Goal: Information Seeking & Learning: Find specific fact

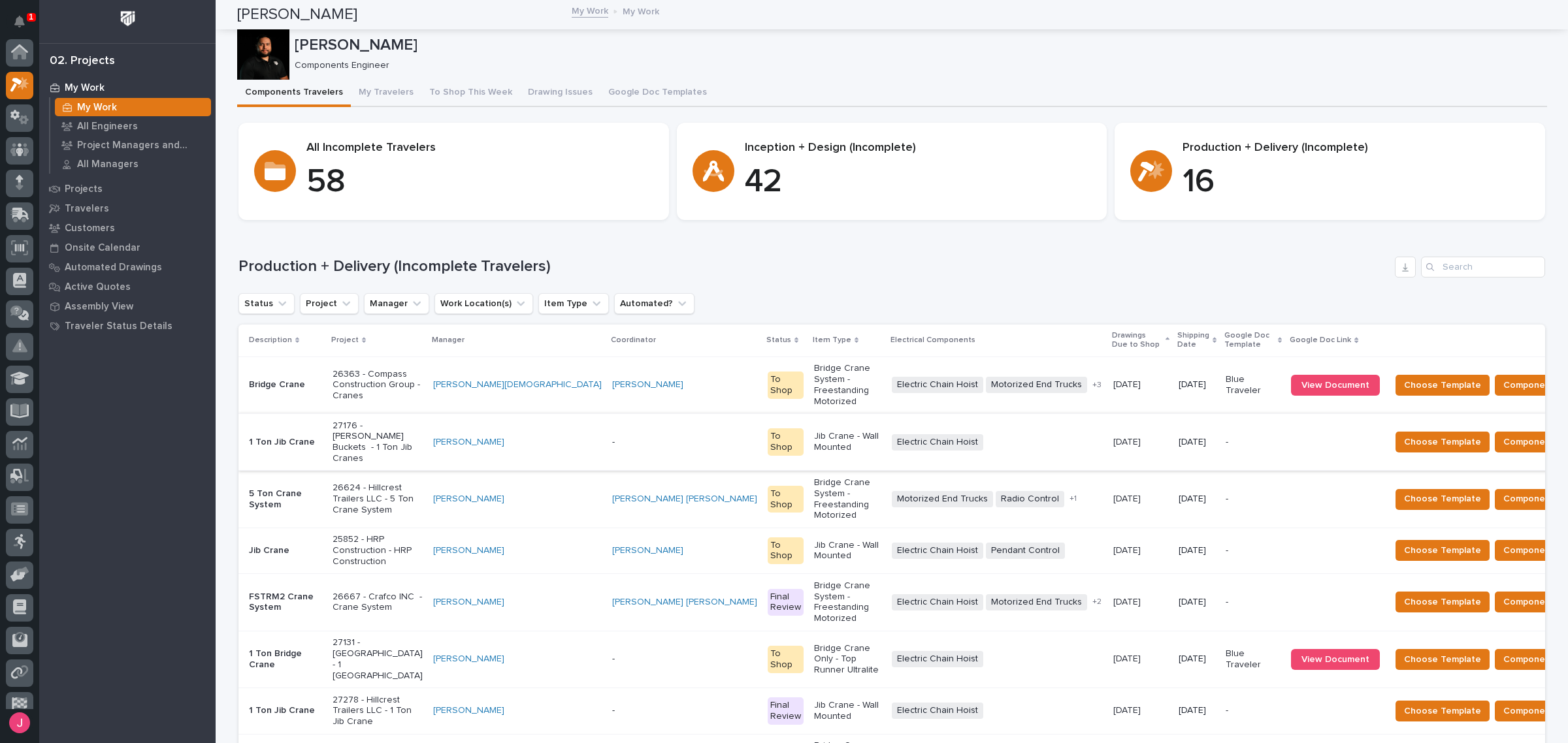
scroll to position [32, 0]
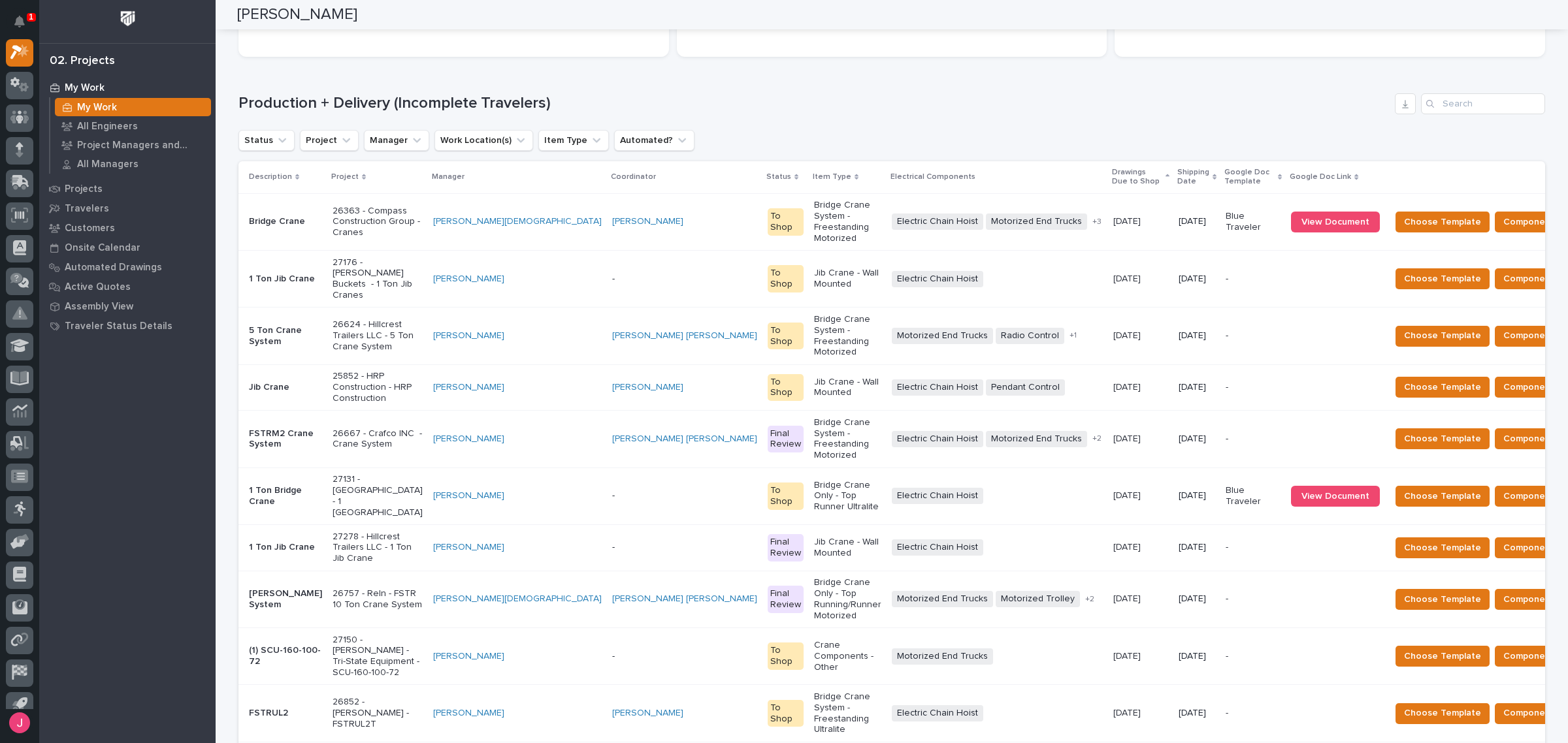
click at [400, 474] on p "27131 - El Dorado Irrigation District - 1 Ton Bridge" at bounding box center [378, 496] width 90 height 44
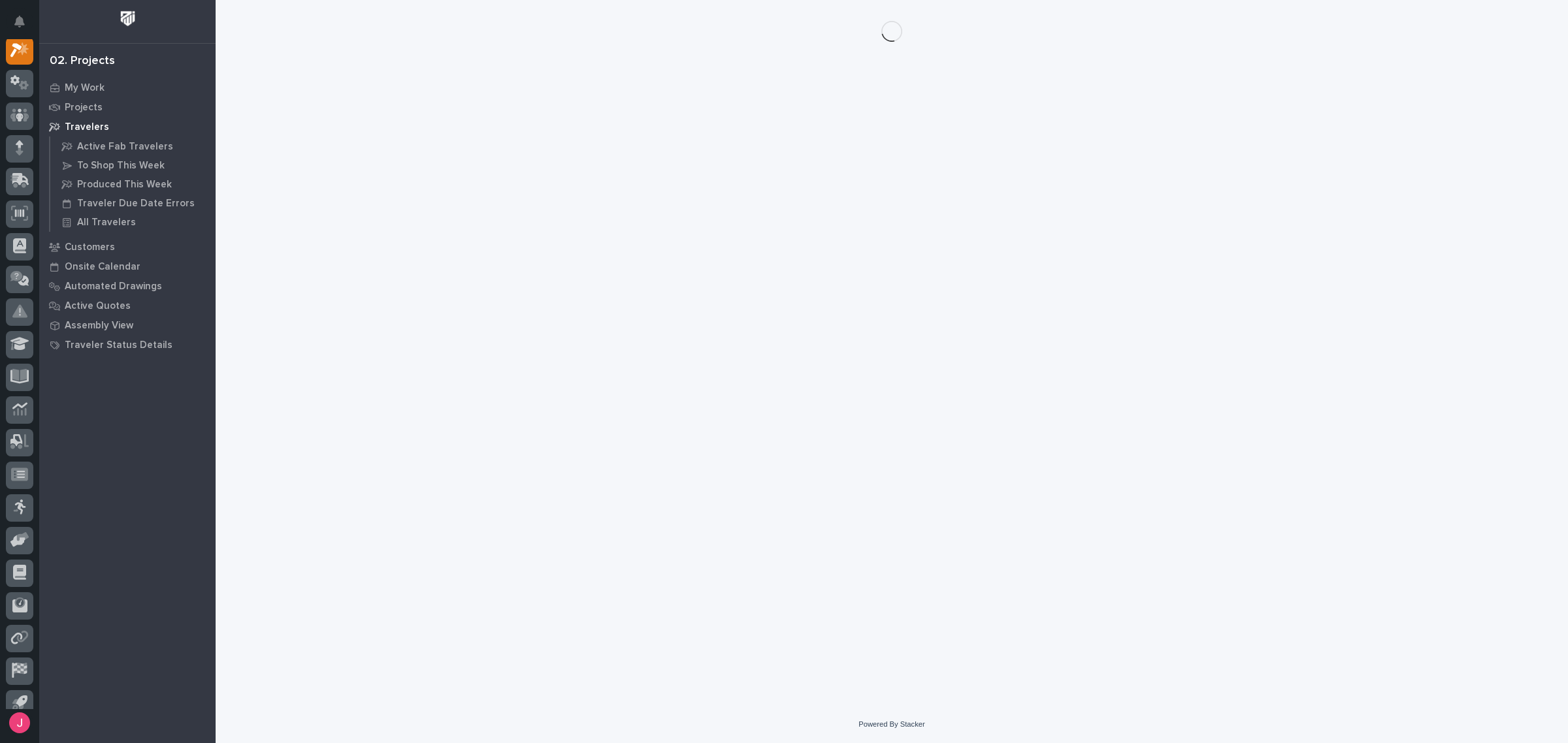
scroll to position [32, 0]
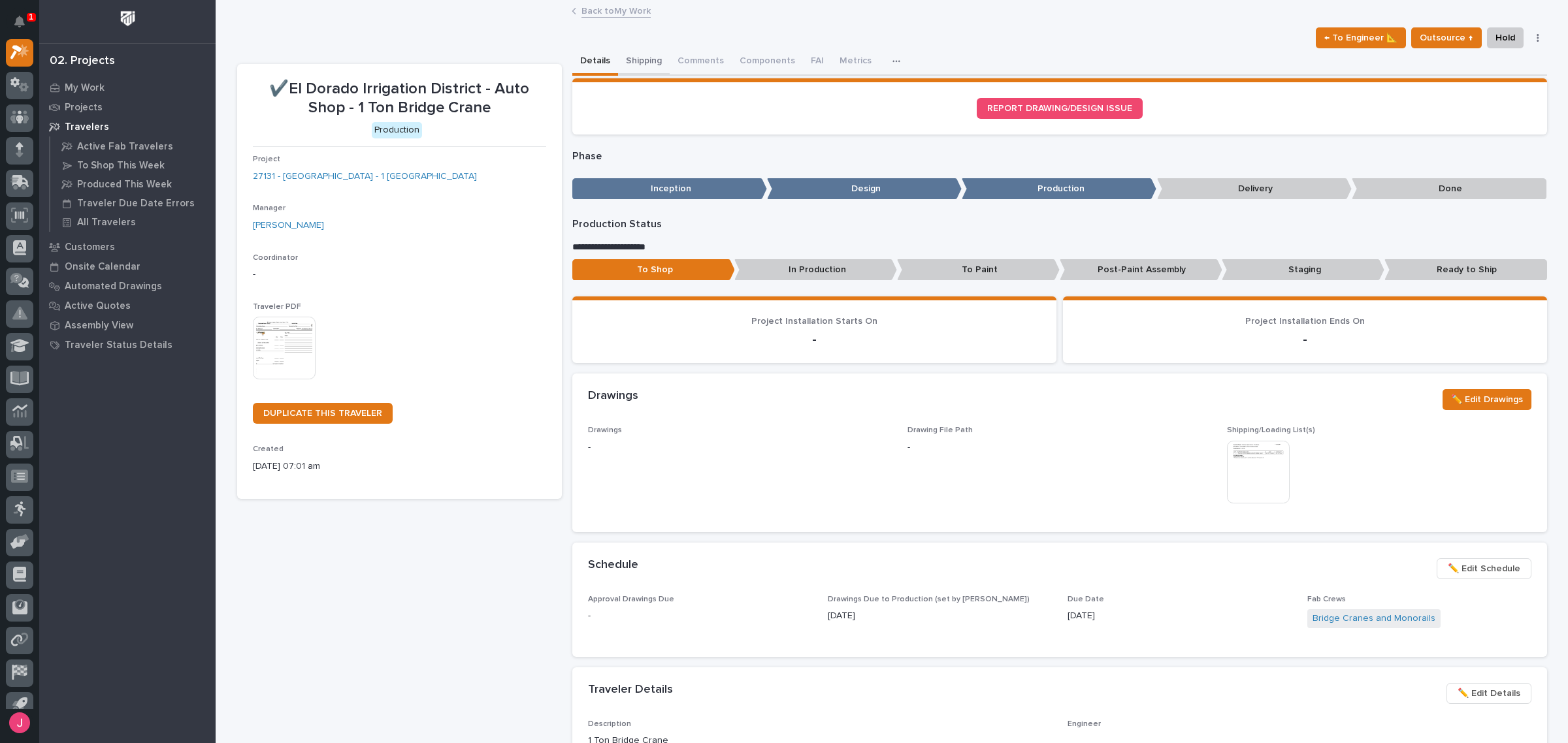
click at [655, 66] on button "Shipping" at bounding box center [644, 62] width 51 height 28
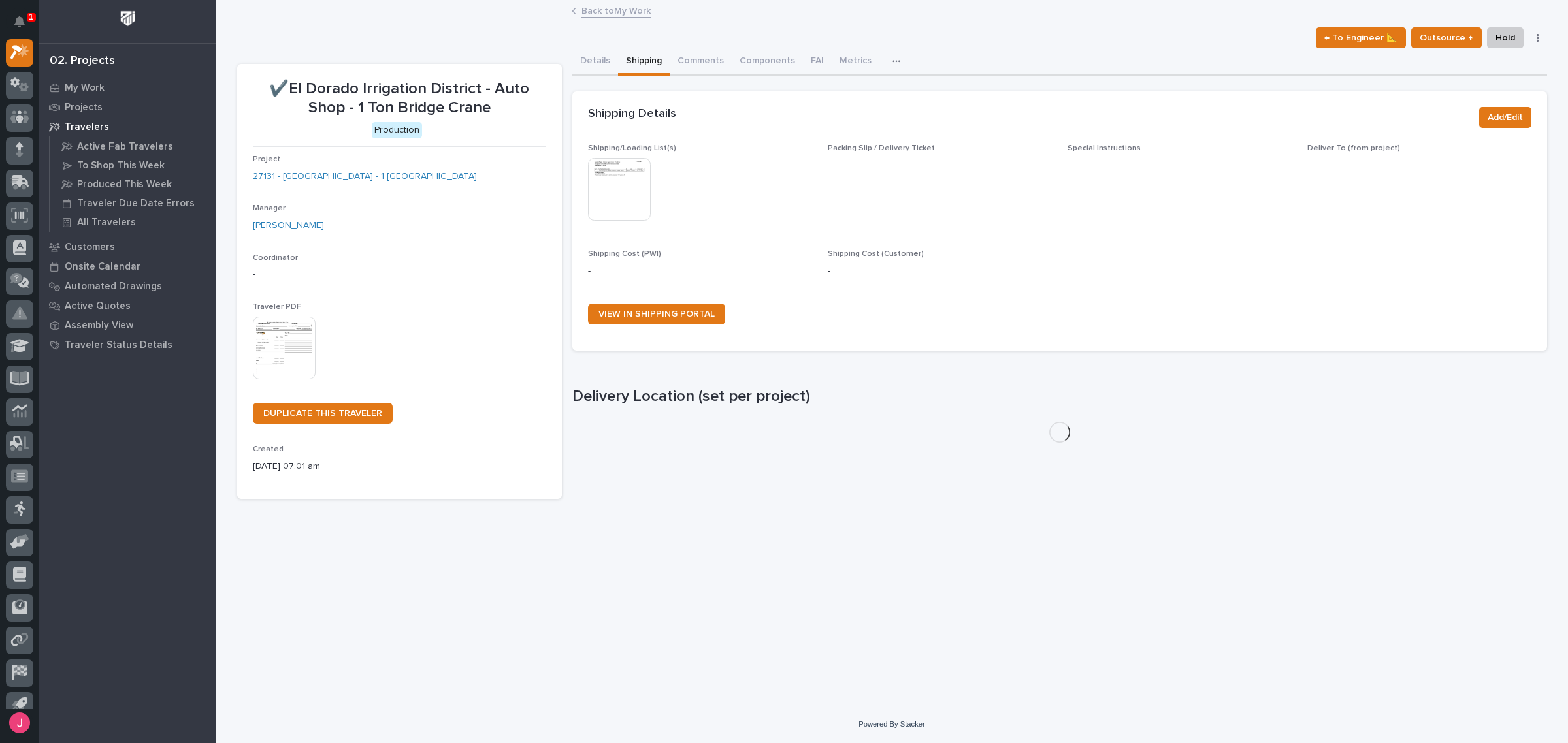
click at [639, 66] on button "Shipping" at bounding box center [644, 62] width 51 height 28
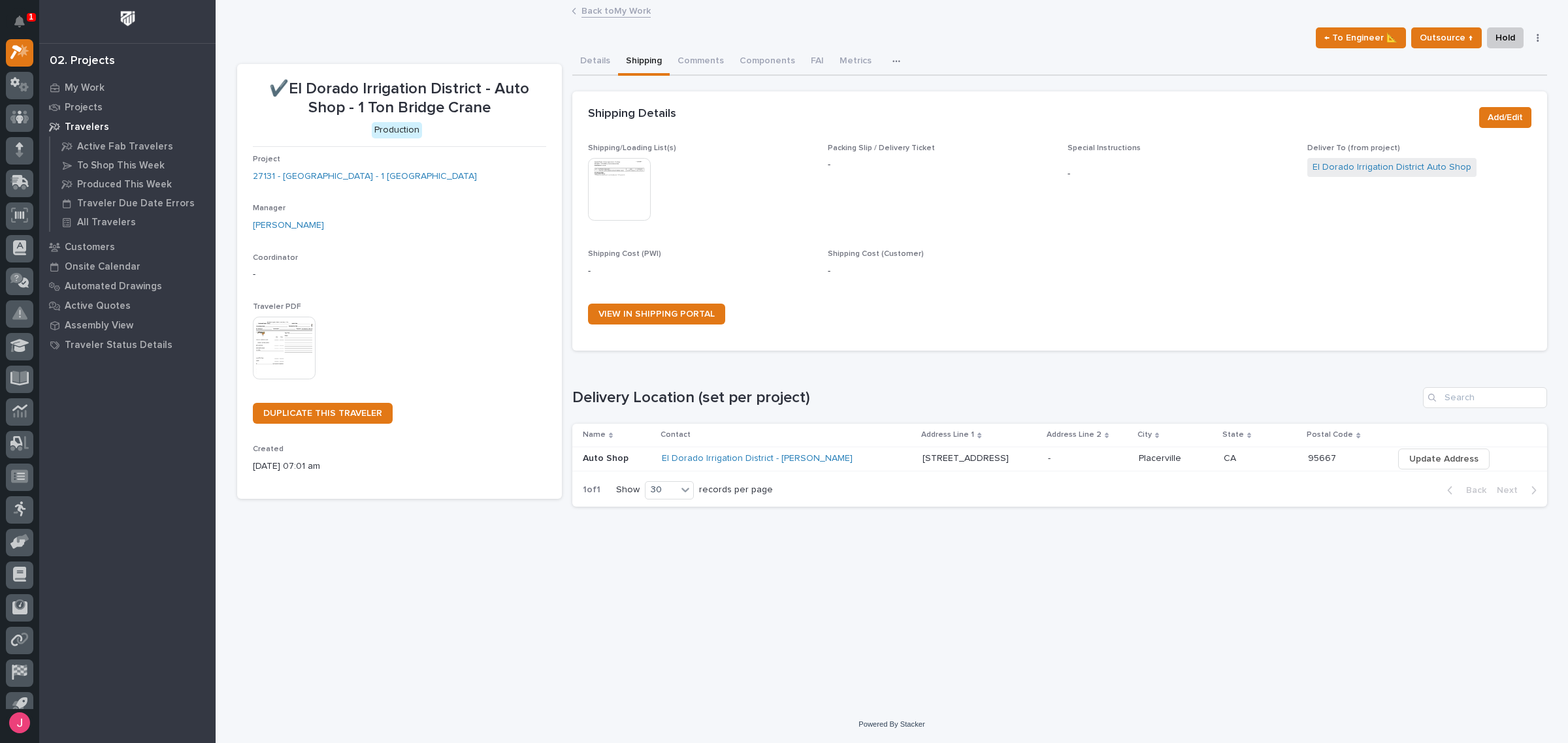
click at [622, 173] on img at bounding box center [619, 189] width 63 height 63
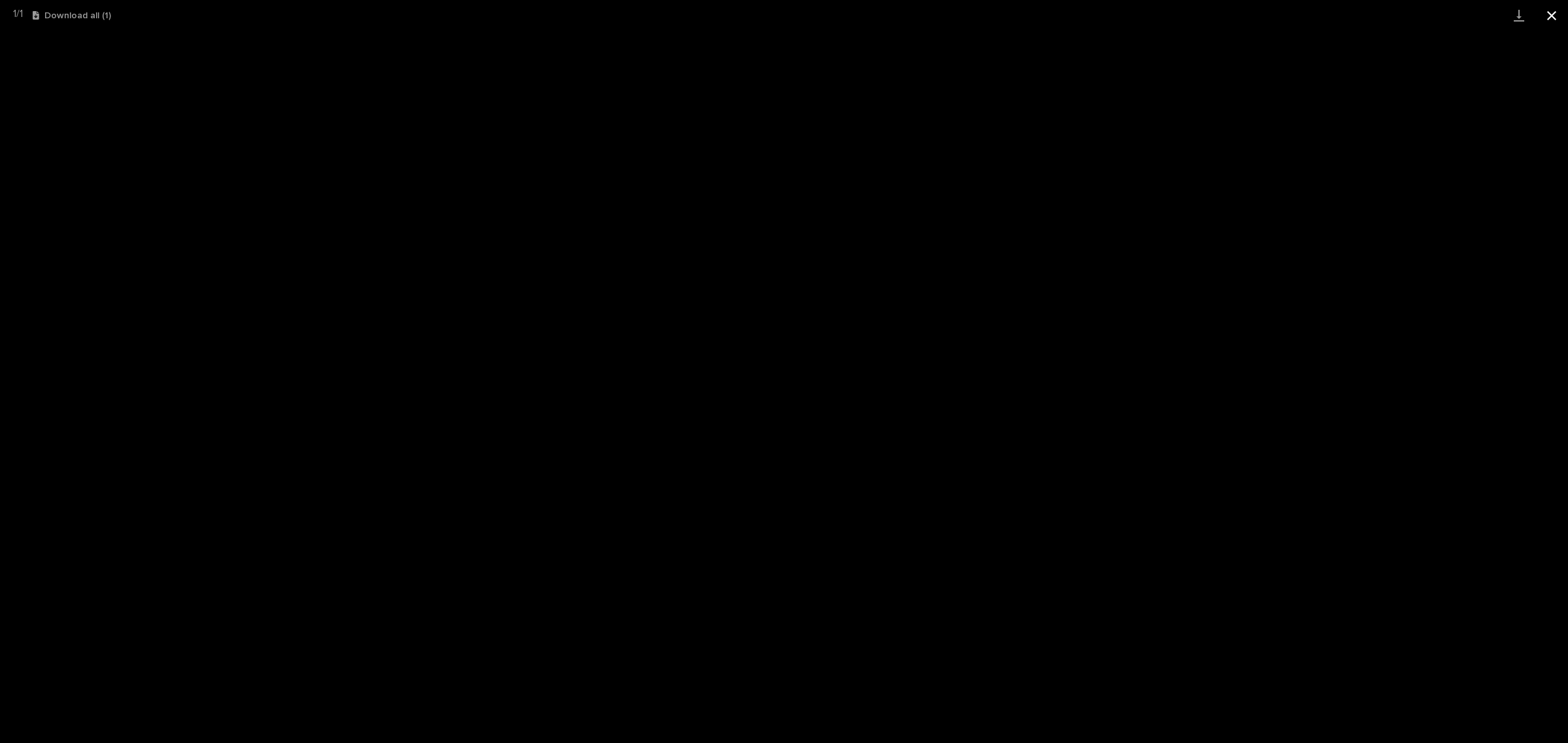
click at [1557, 11] on button "Close gallery" at bounding box center [1552, 15] width 32 height 30
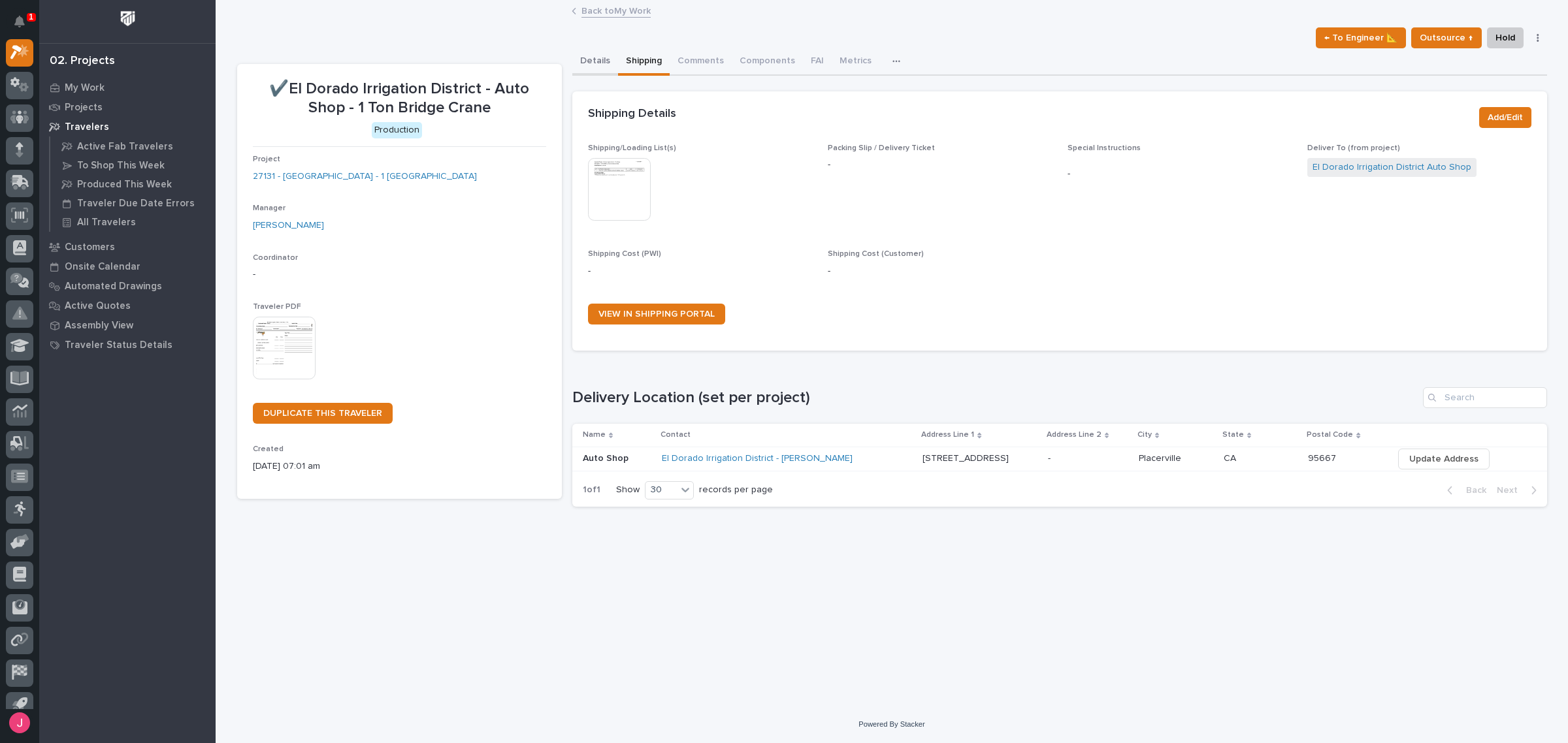
click at [600, 67] on button "Details" at bounding box center [595, 62] width 46 height 28
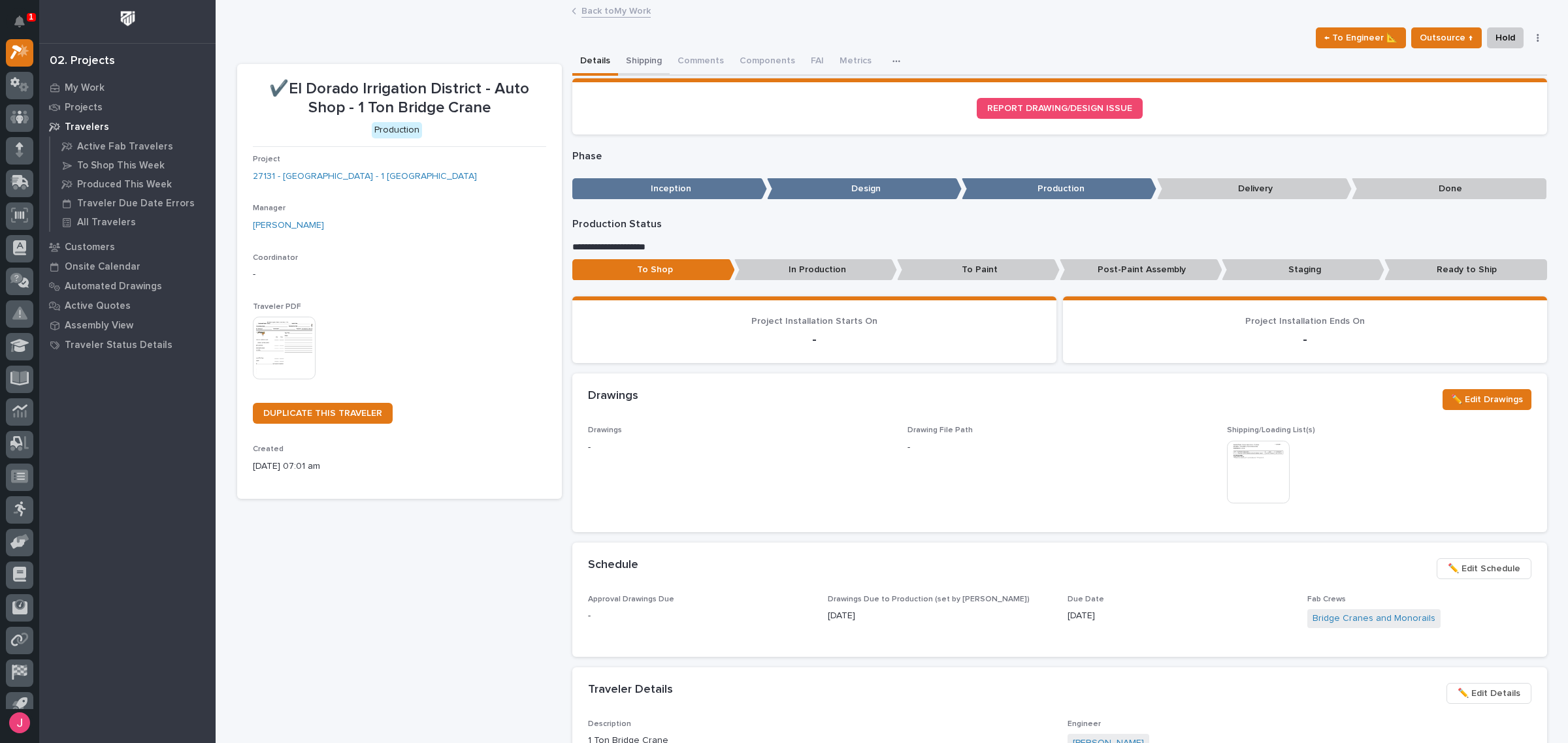
click at [634, 56] on button "Shipping" at bounding box center [644, 62] width 51 height 28
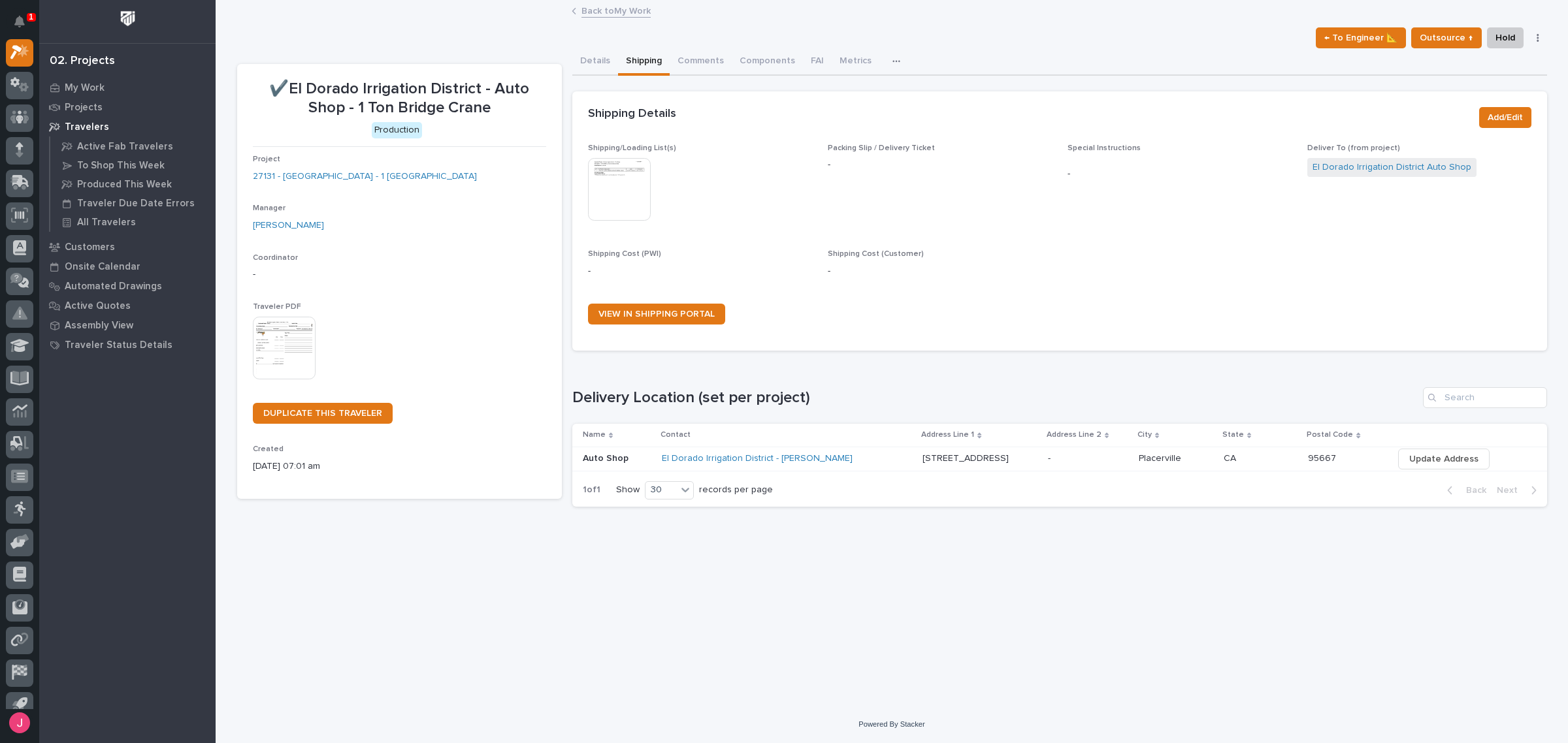
click at [641, 13] on link "Back to My Work" at bounding box center [616, 10] width 70 height 15
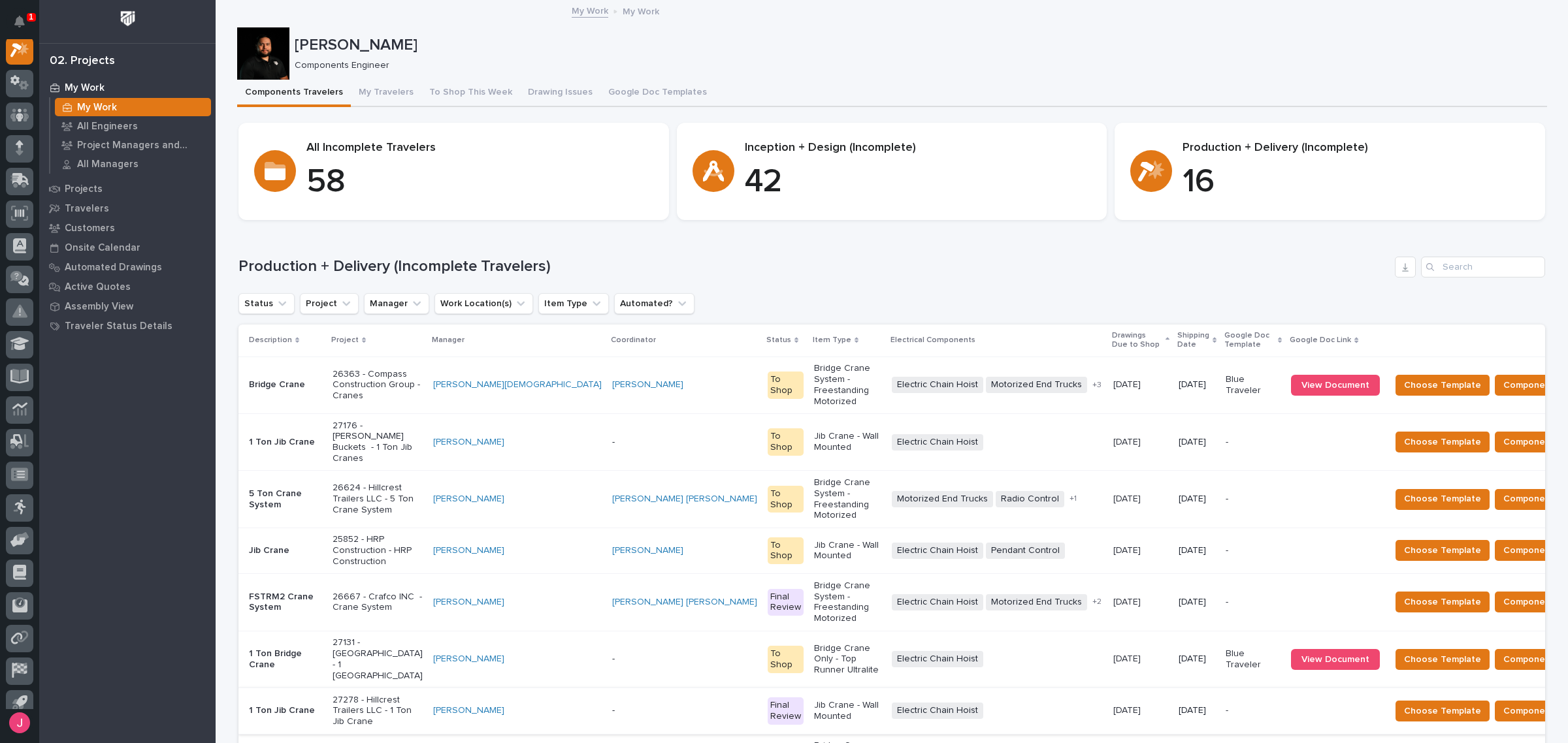
scroll to position [163, 0]
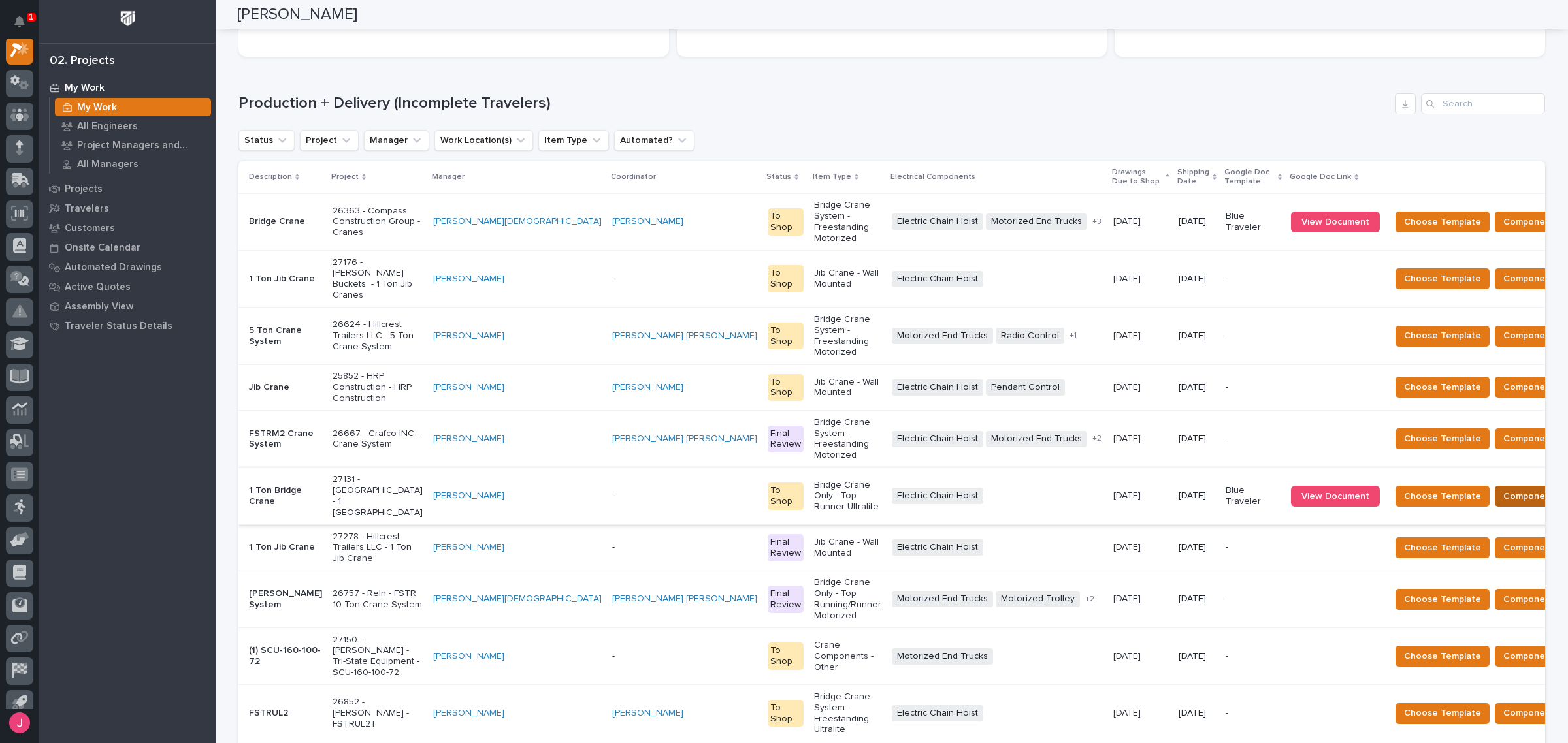
click at [1503, 489] on span "Components Complete" at bounding box center [1553, 496] width 101 height 16
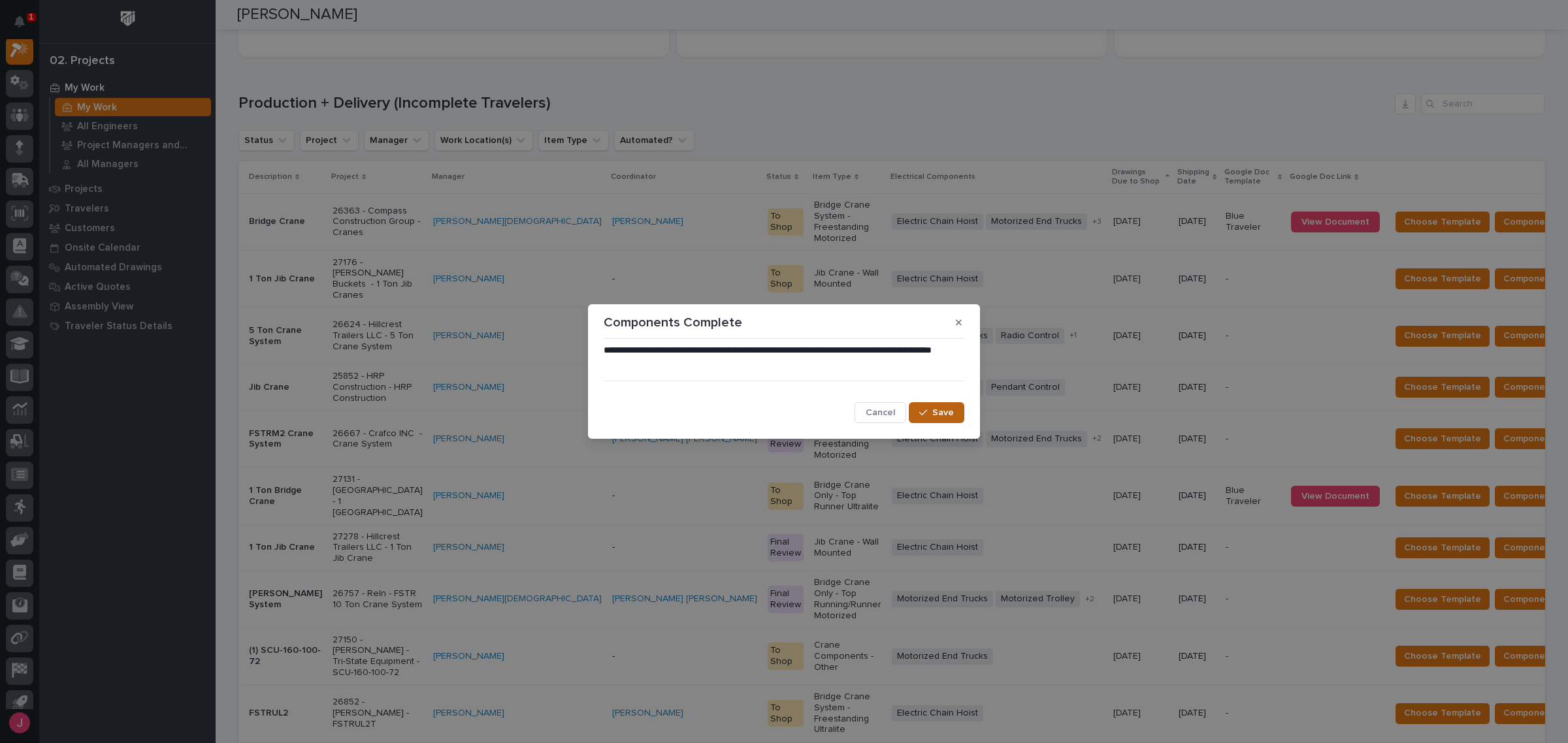
click at [935, 406] on button "Save" at bounding box center [936, 412] width 55 height 21
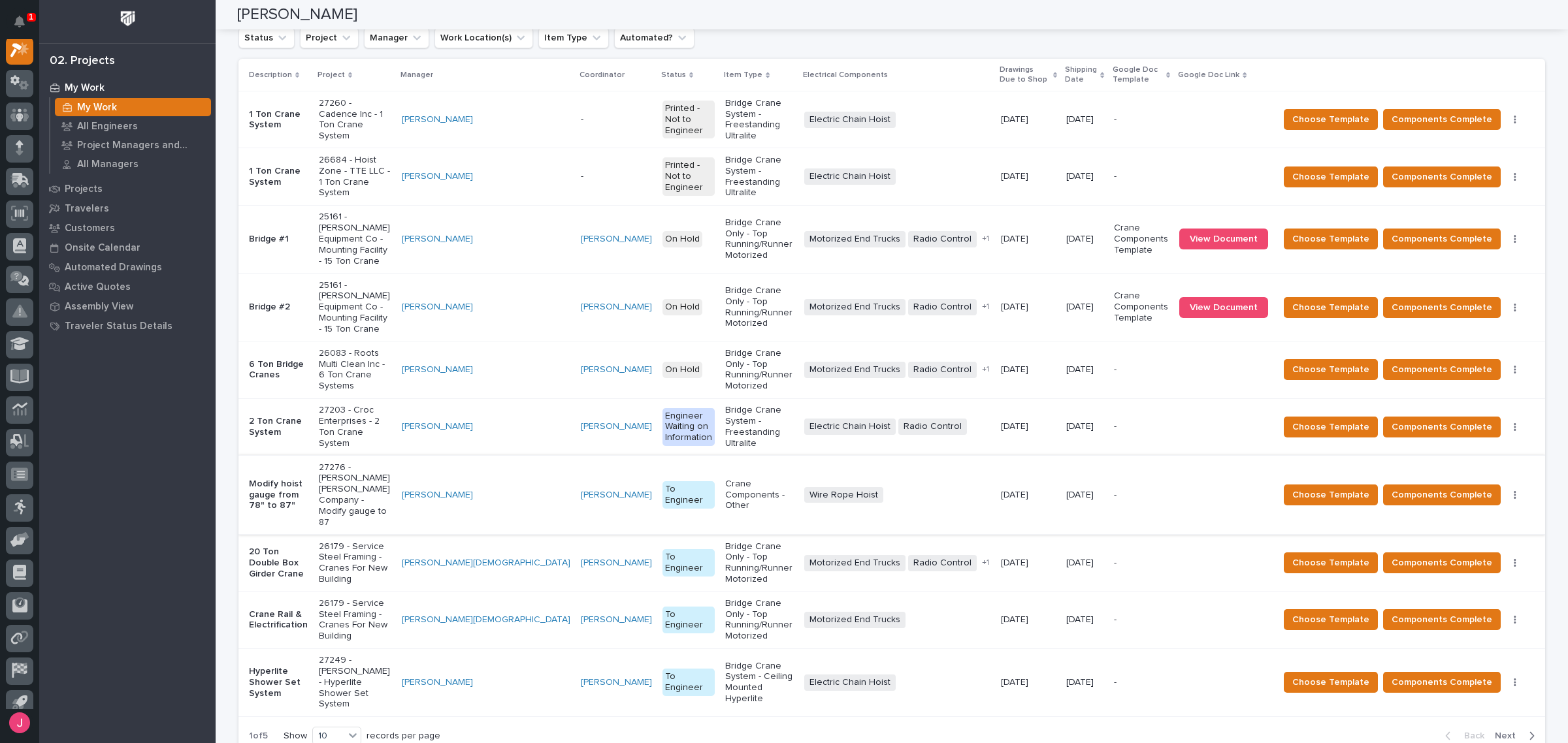
scroll to position [1360, 0]
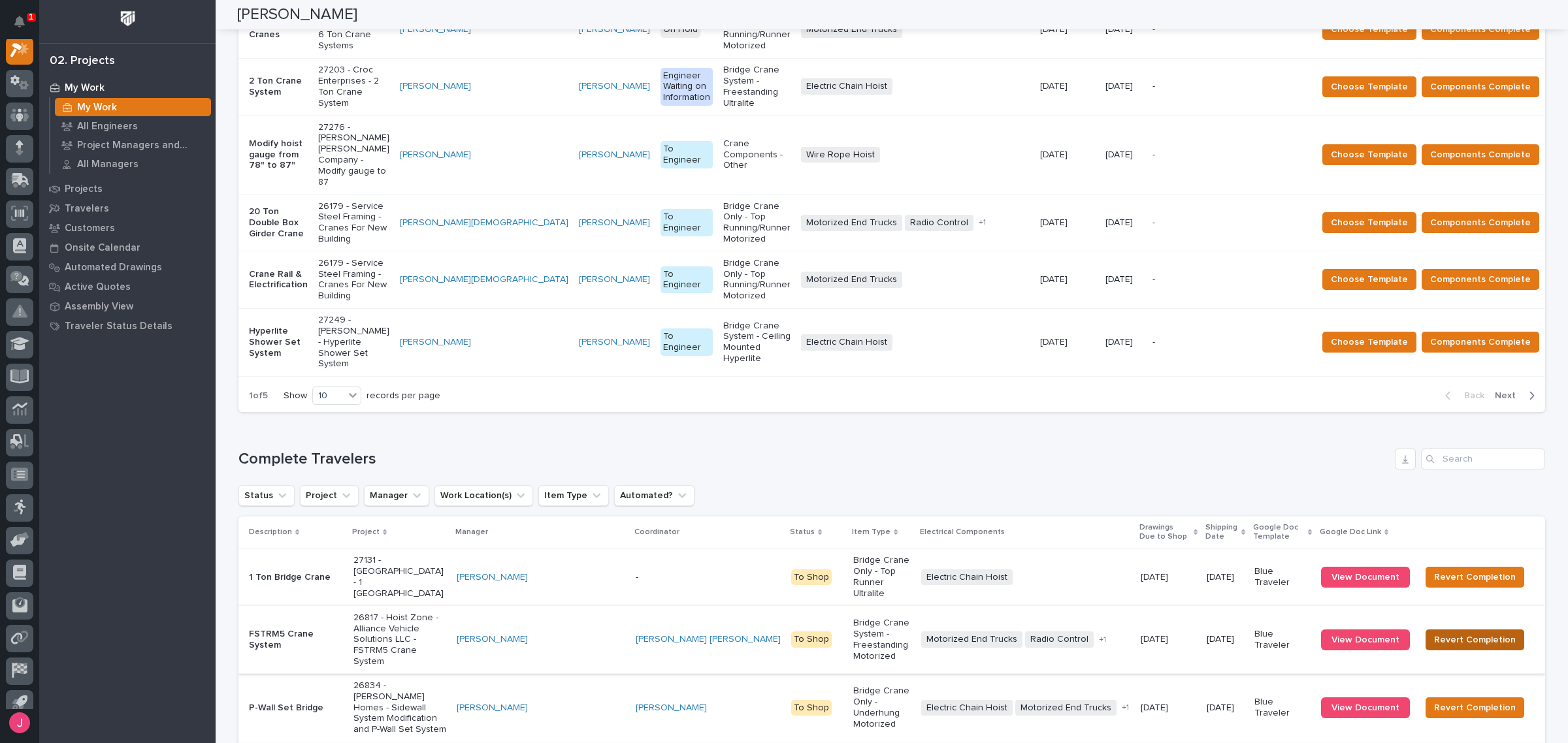
click at [1463, 632] on span "Revert Completion" at bounding box center [1475, 640] width 82 height 16
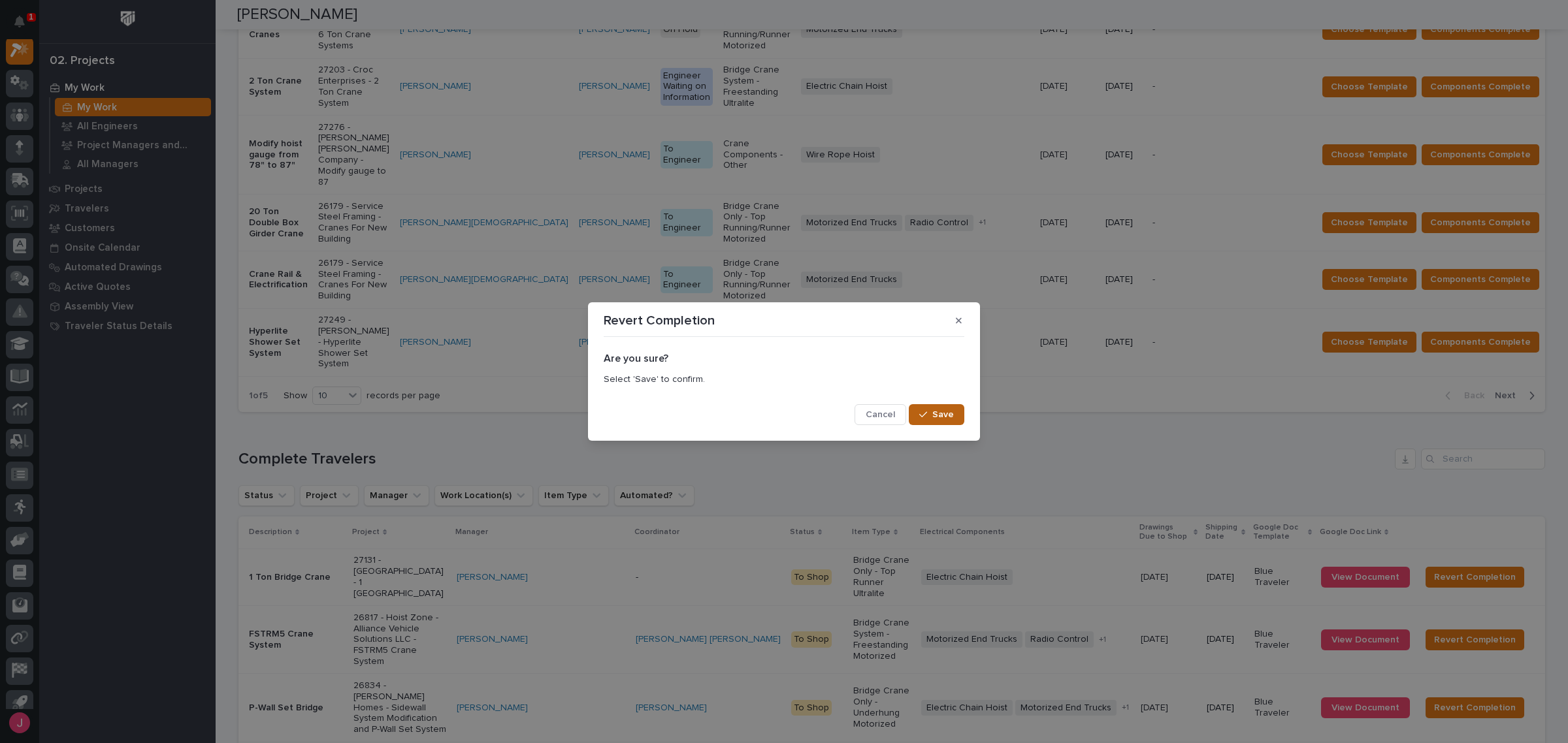
click at [946, 412] on span "Save" at bounding box center [943, 414] width 22 height 11
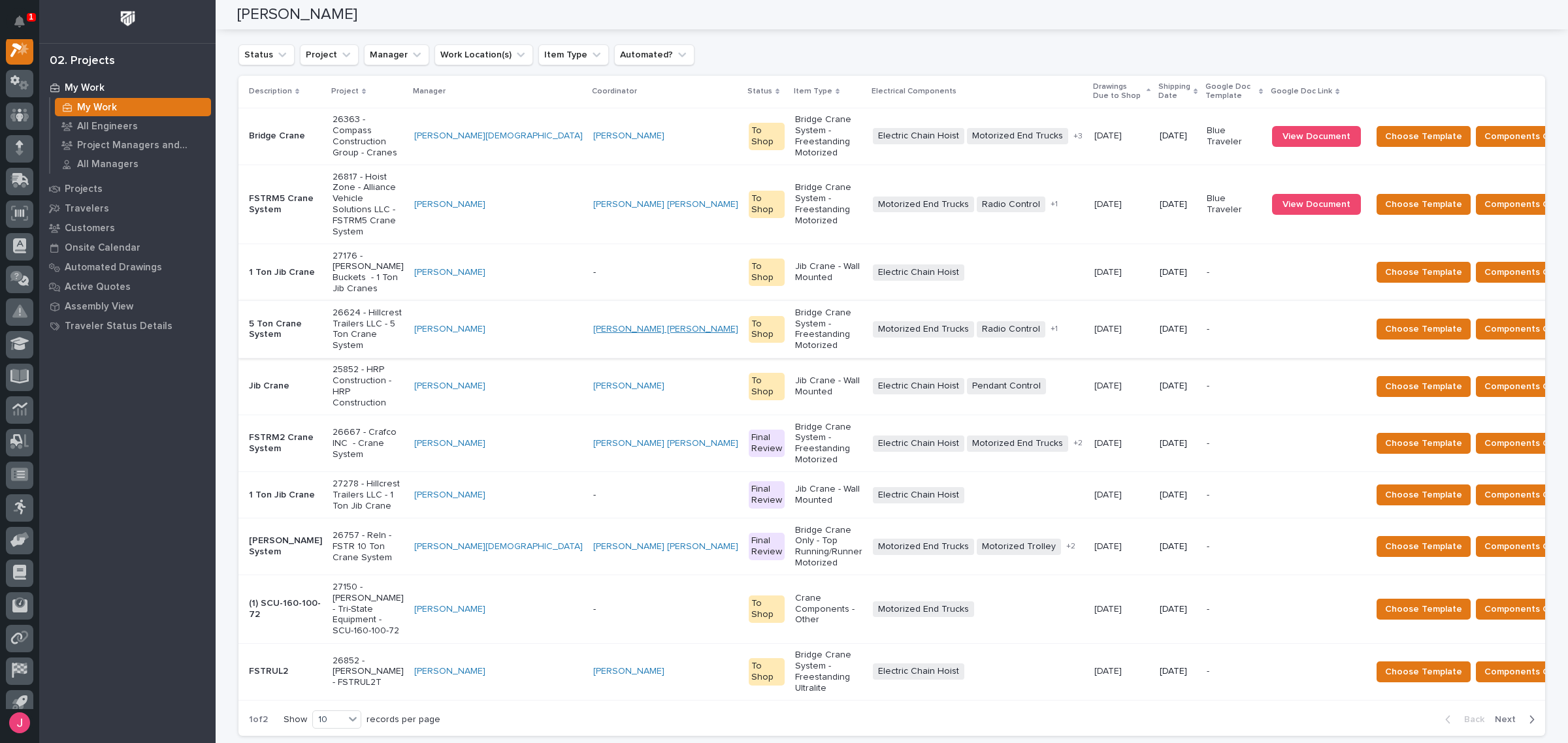
scroll to position [159, 0]
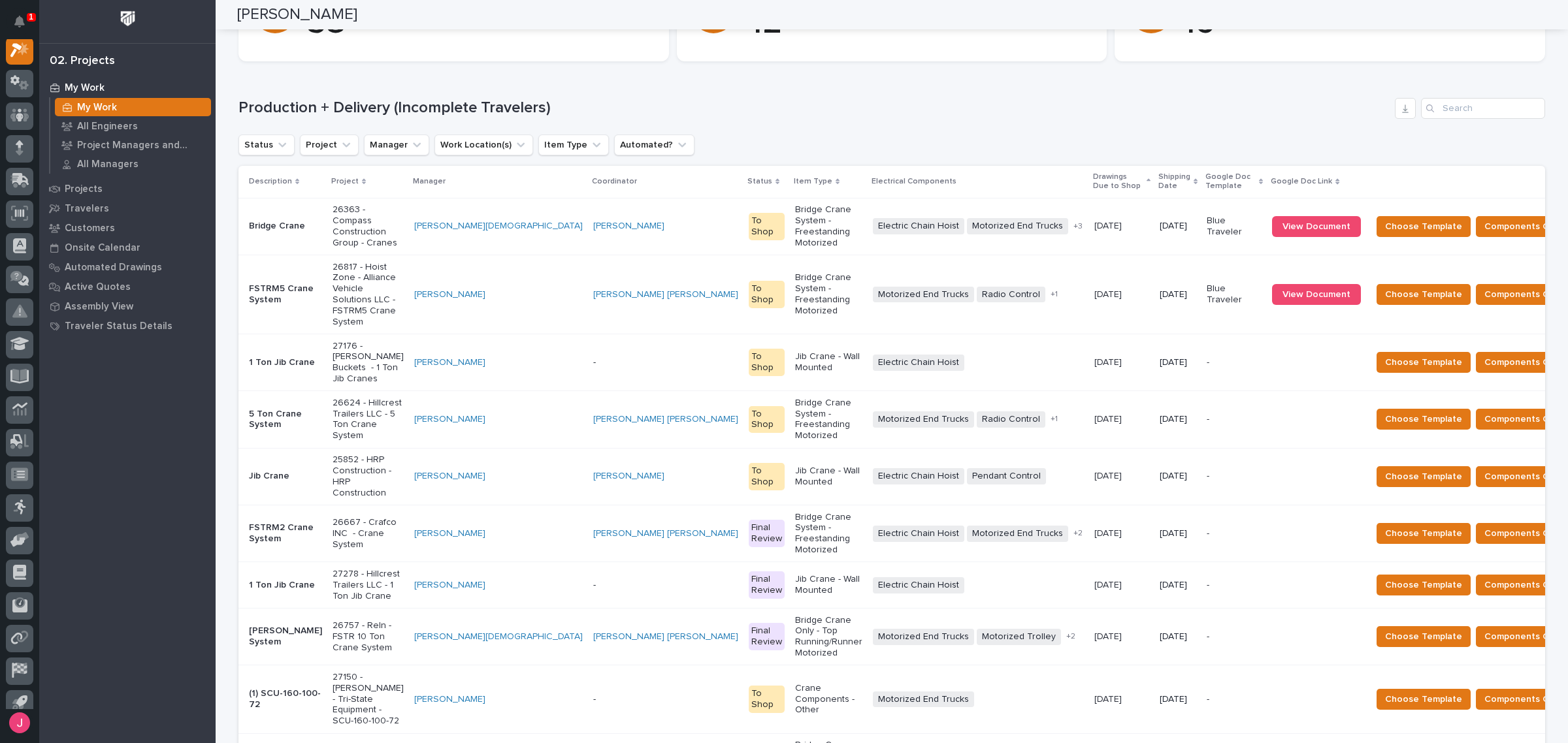
click at [383, 268] on p "26817 - Hoist Zone - Alliance Vehicle Solutions LLC - FSTRM5 Crane System" at bounding box center [368, 295] width 71 height 66
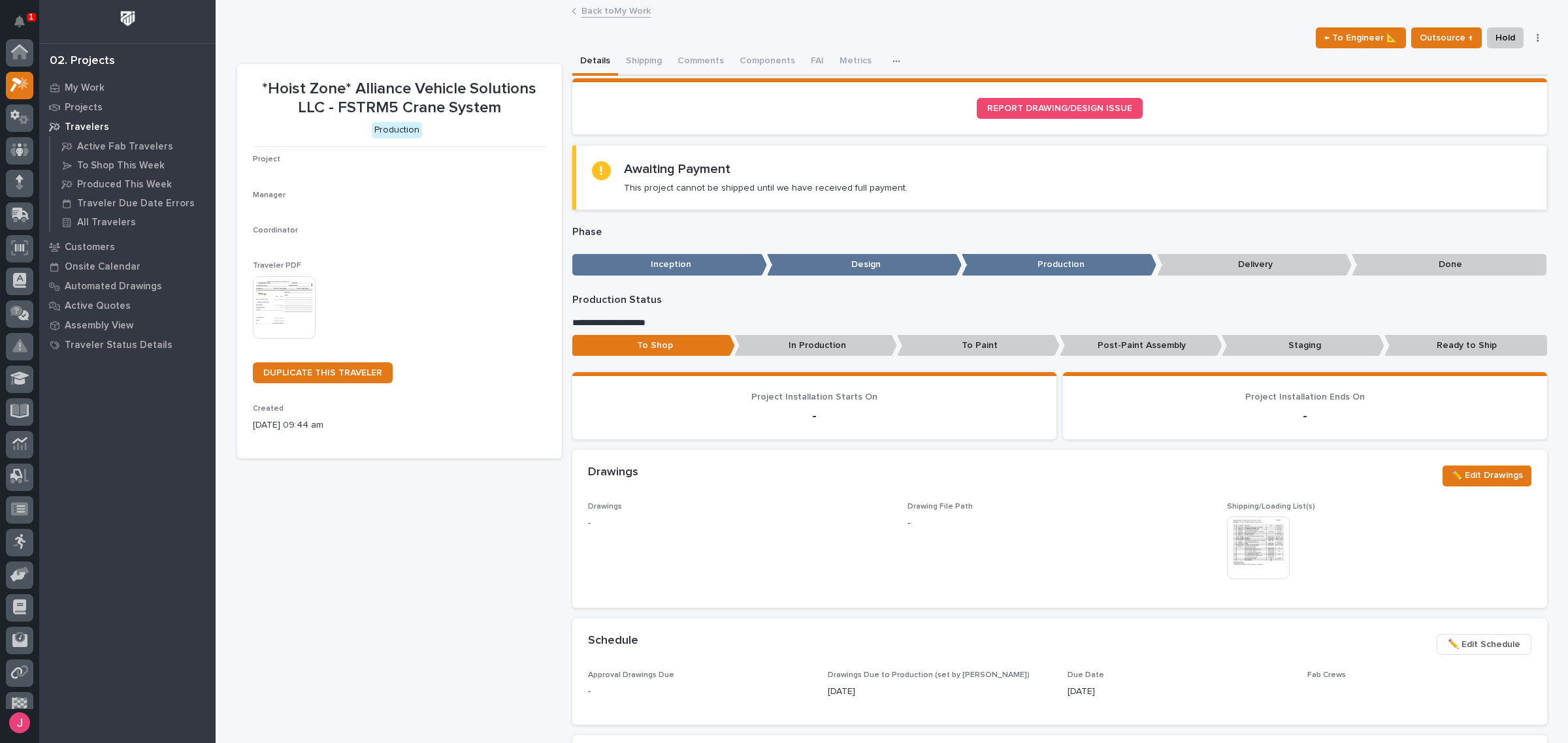
scroll to position [32, 0]
drag, startPoint x: 344, startPoint y: 207, endPoint x: 359, endPoint y: 208, distance: 15.0
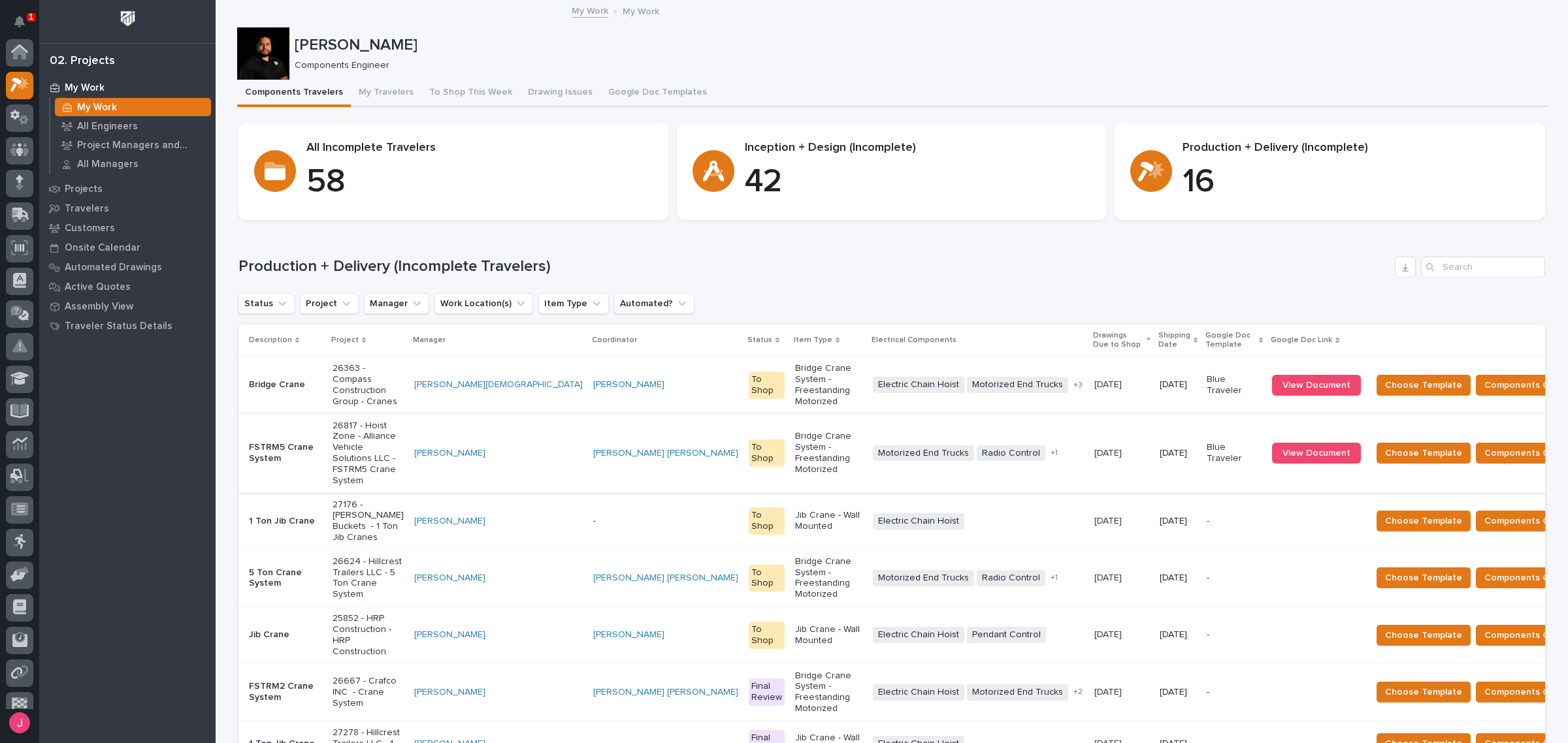
scroll to position [34, 0]
click at [1282, 449] on span "View Document" at bounding box center [1316, 453] width 68 height 9
click at [1484, 445] on span "Components Complete" at bounding box center [1534, 453] width 101 height 16
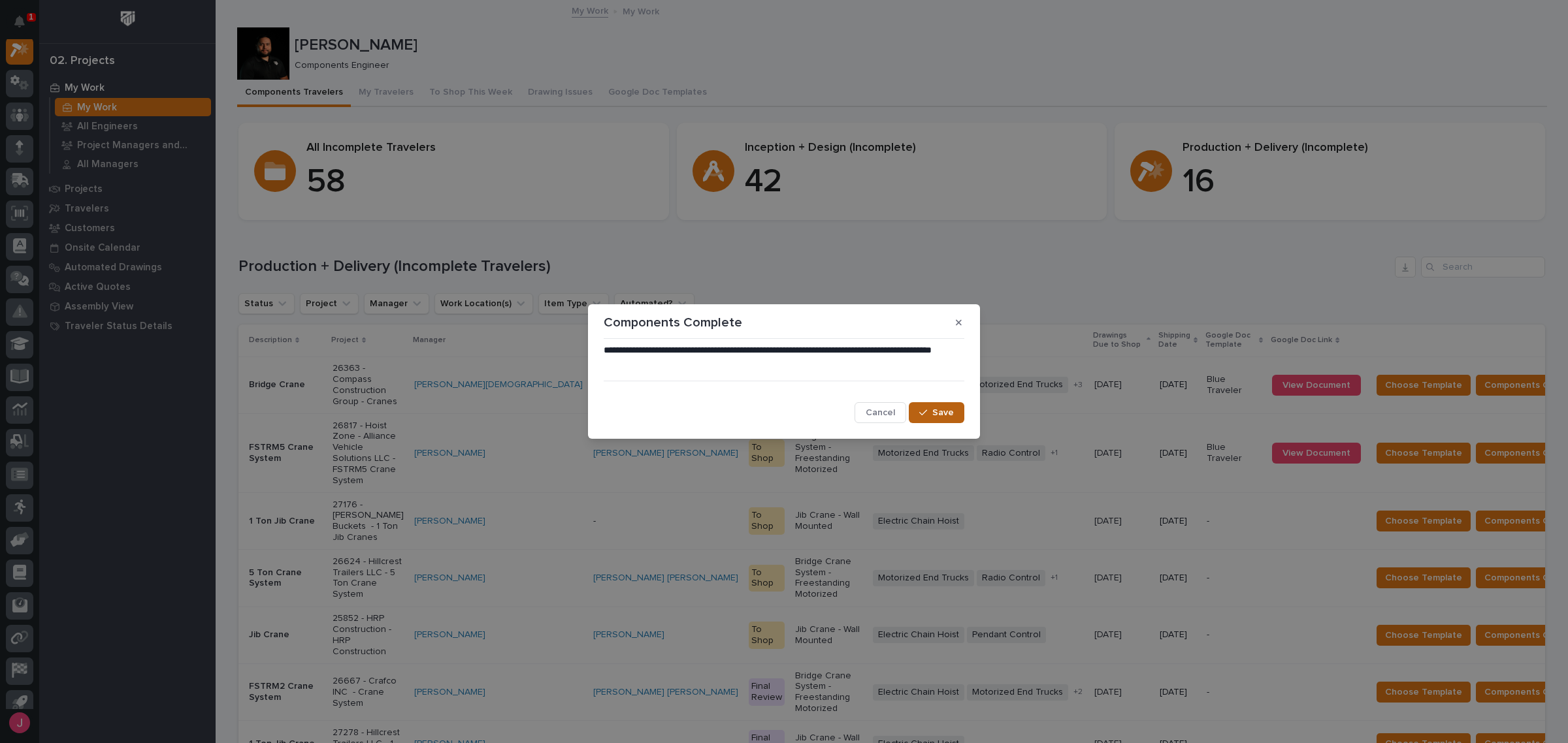
click at [950, 412] on span "Save" at bounding box center [943, 412] width 22 height 11
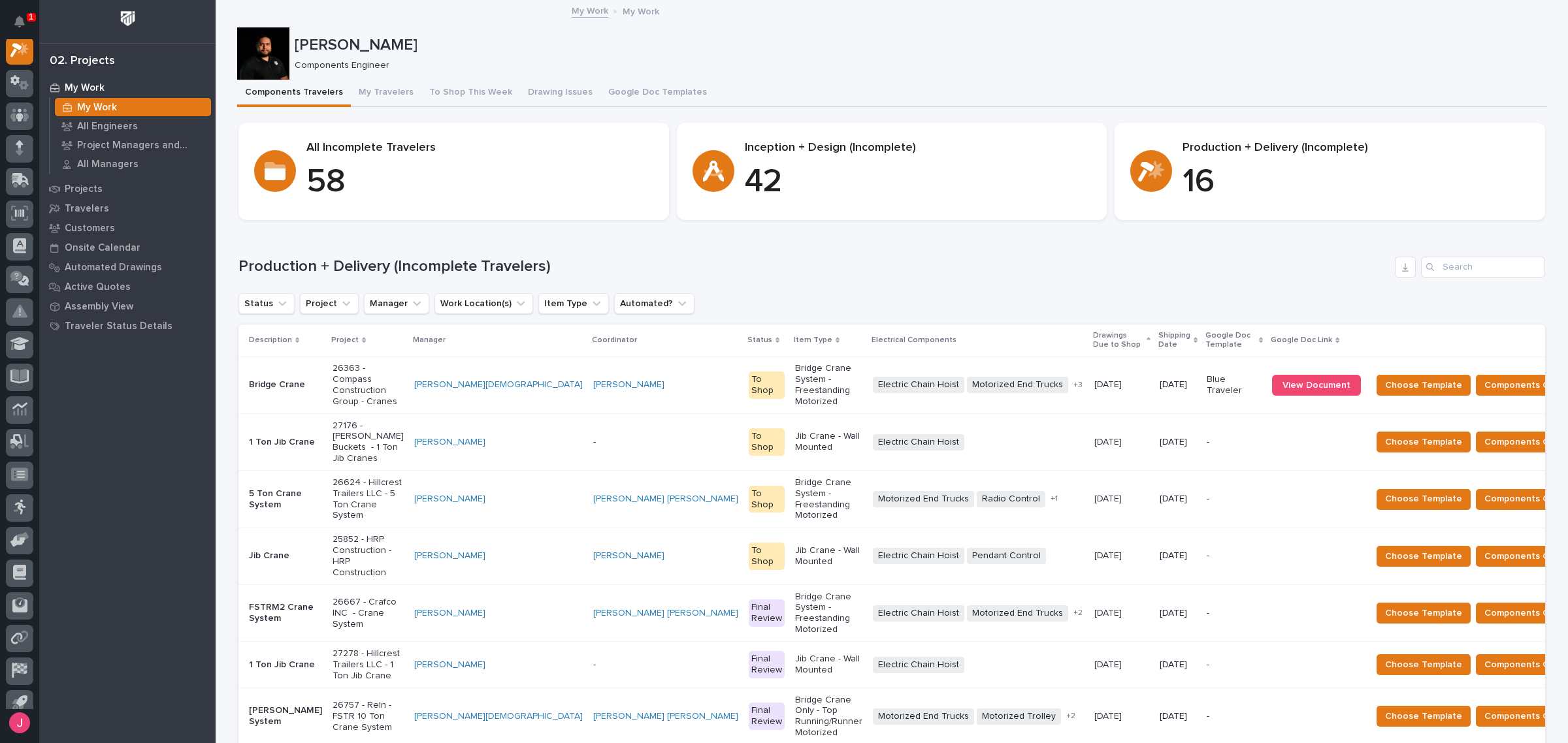
click at [881, 307] on div "Status Project Manager Work Location(s) Item Type Automated?" at bounding box center [892, 304] width 1307 height 21
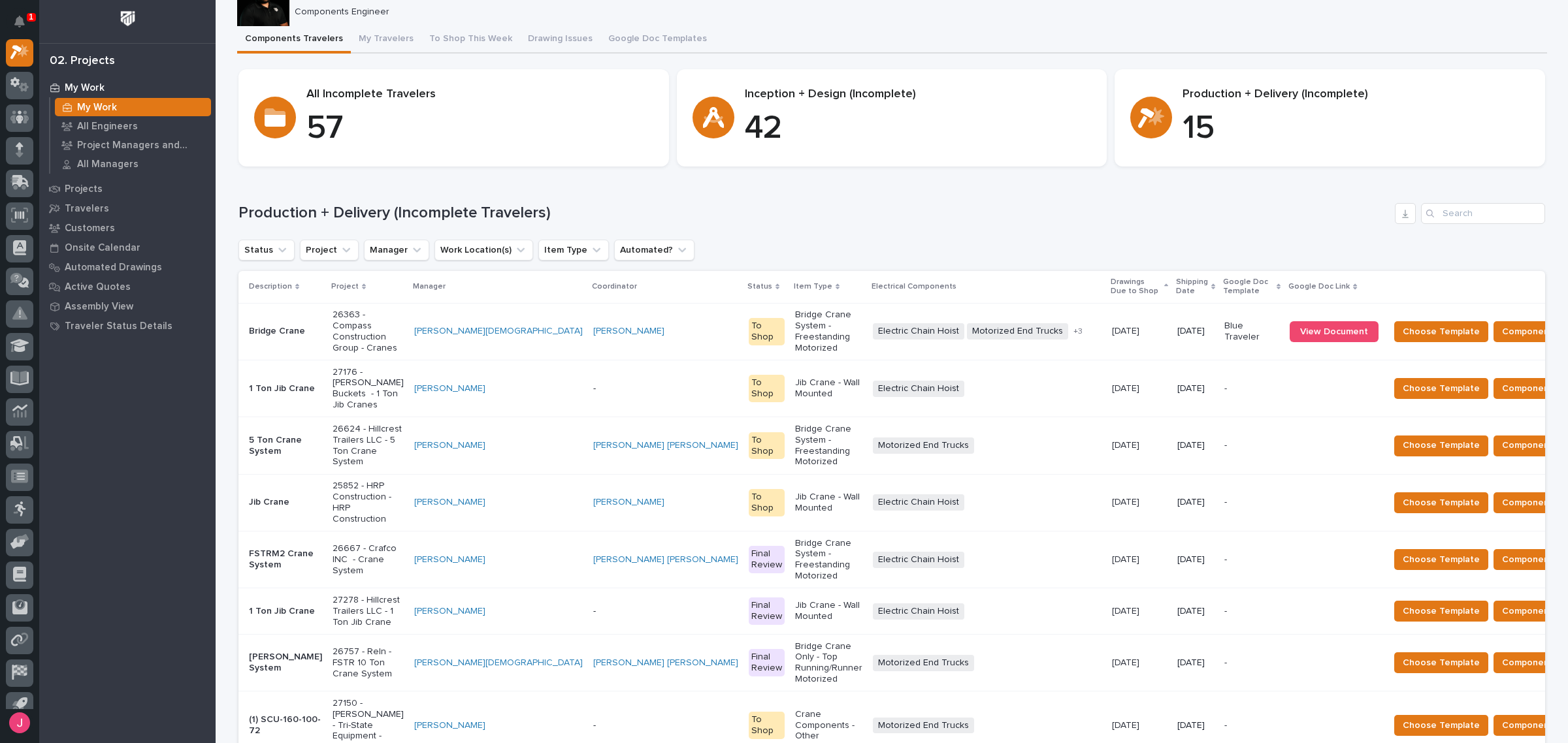
scroll to position [135, 0]
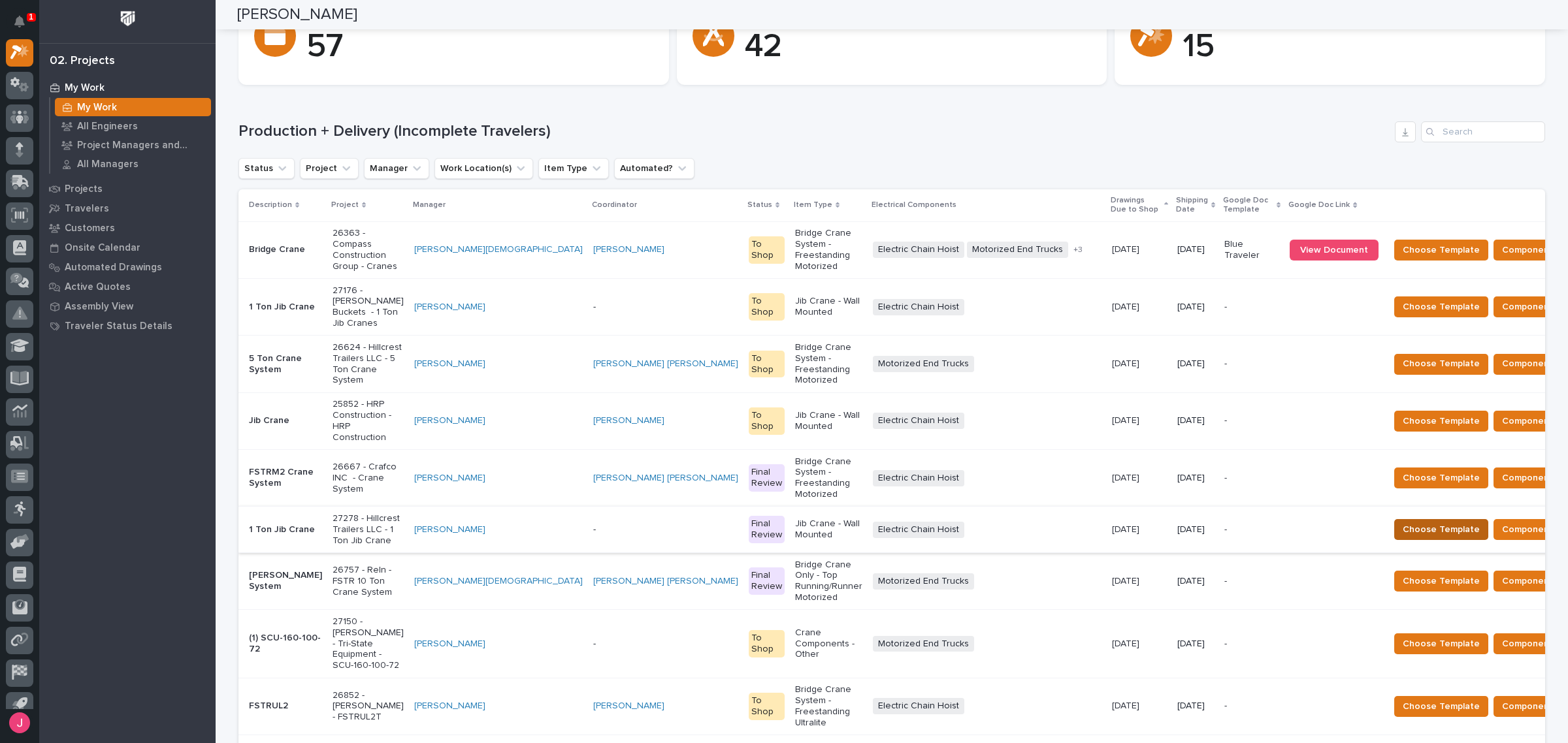
click at [1403, 522] on span "Choose Template" at bounding box center [1441, 529] width 77 height 16
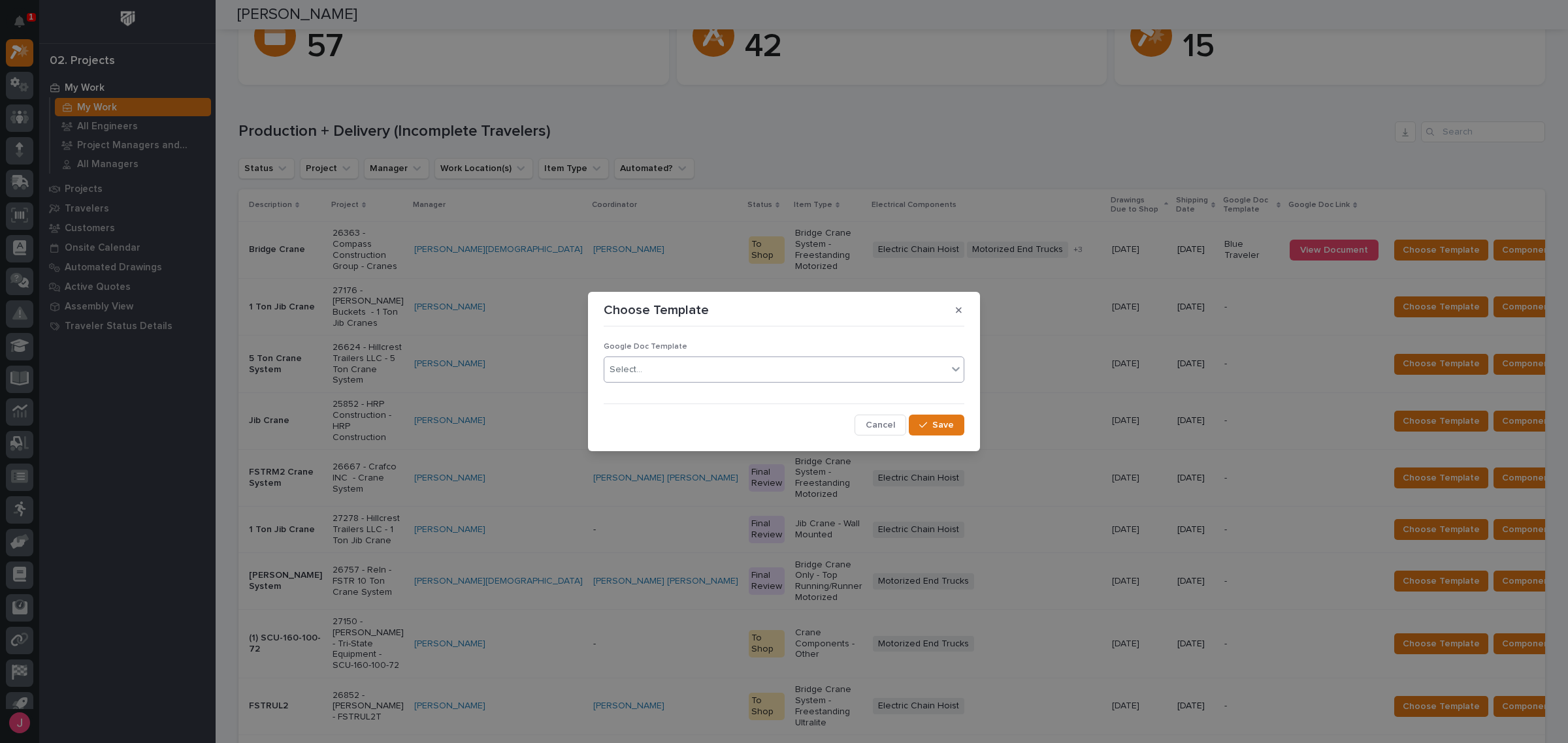
click at [742, 377] on div "Select..." at bounding box center [776, 370] width 343 height 22
click at [667, 402] on div "Blue Traveler" at bounding box center [784, 395] width 359 height 23
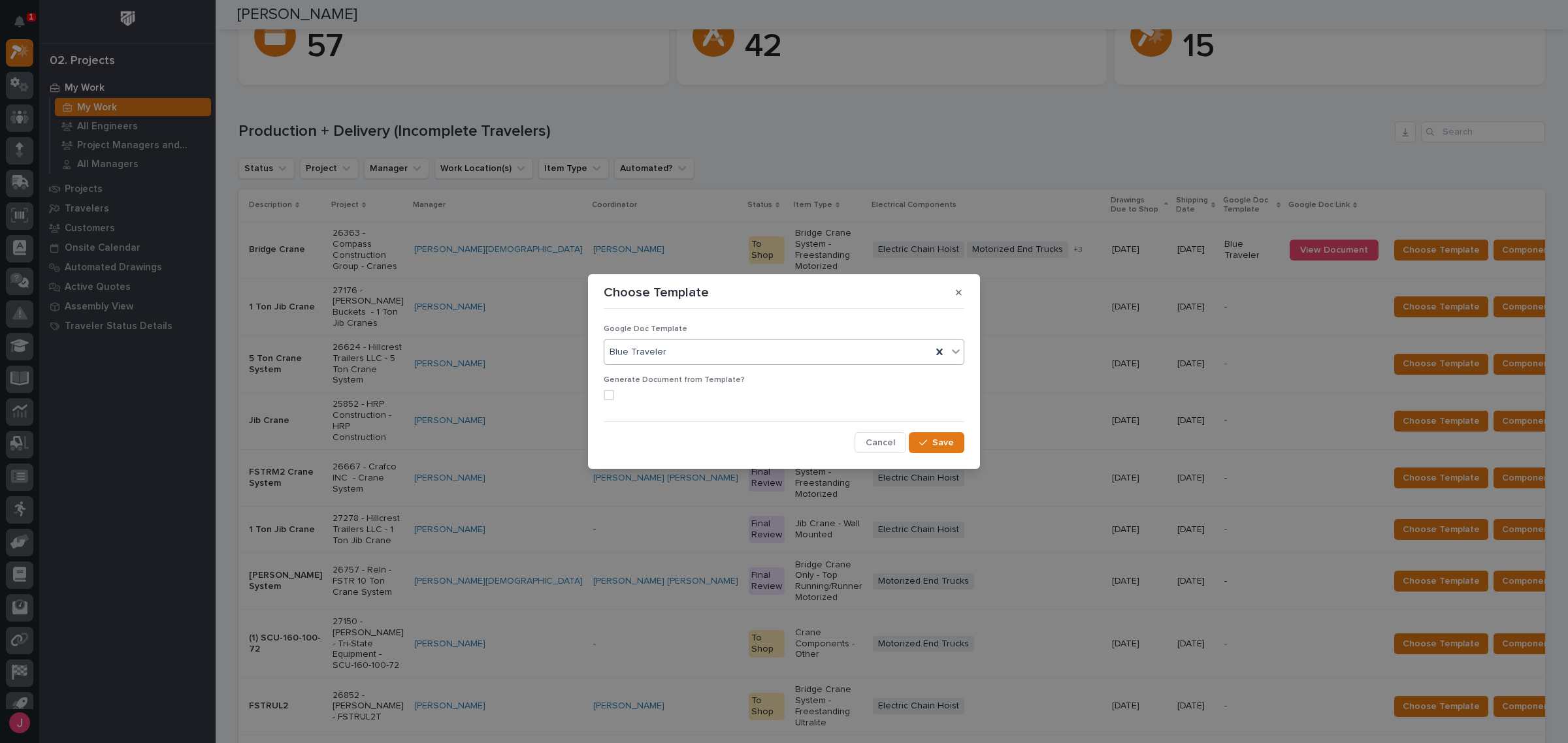
drag, startPoint x: 610, startPoint y: 397, endPoint x: 863, endPoint y: 456, distance: 259.8
click at [612, 396] on span at bounding box center [608, 395] width 10 height 10
click at [944, 445] on span "Save" at bounding box center [943, 443] width 22 height 11
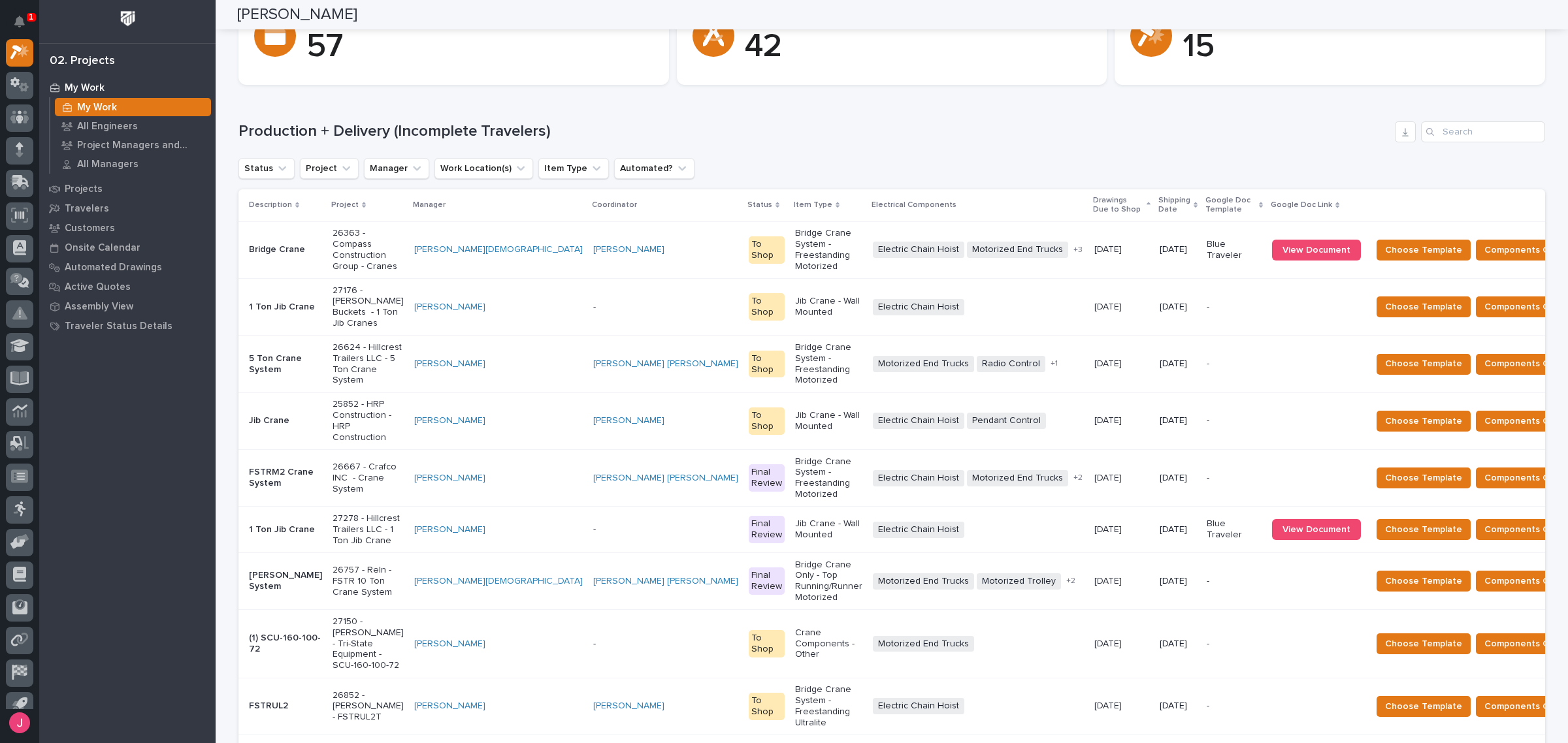
click at [1350, 105] on div "Loading... Saving… Production + Delivery (Incomplete Travelers) Status Project …" at bounding box center [892, 472] width 1307 height 754
click at [1027, 132] on h1 "Production + Delivery (Incomplete Travelers)" at bounding box center [813, 132] width 1151 height 19
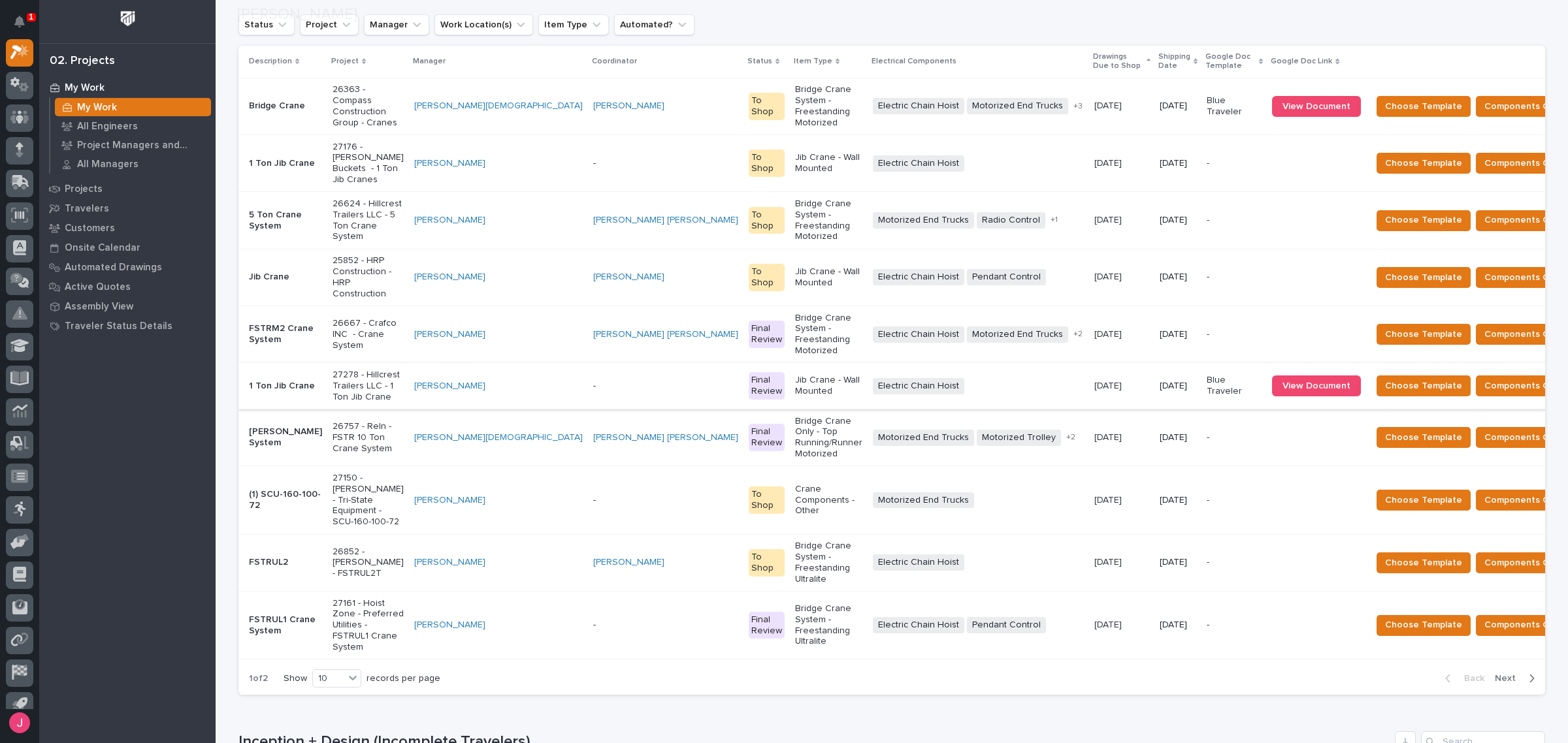
scroll to position [408, 0]
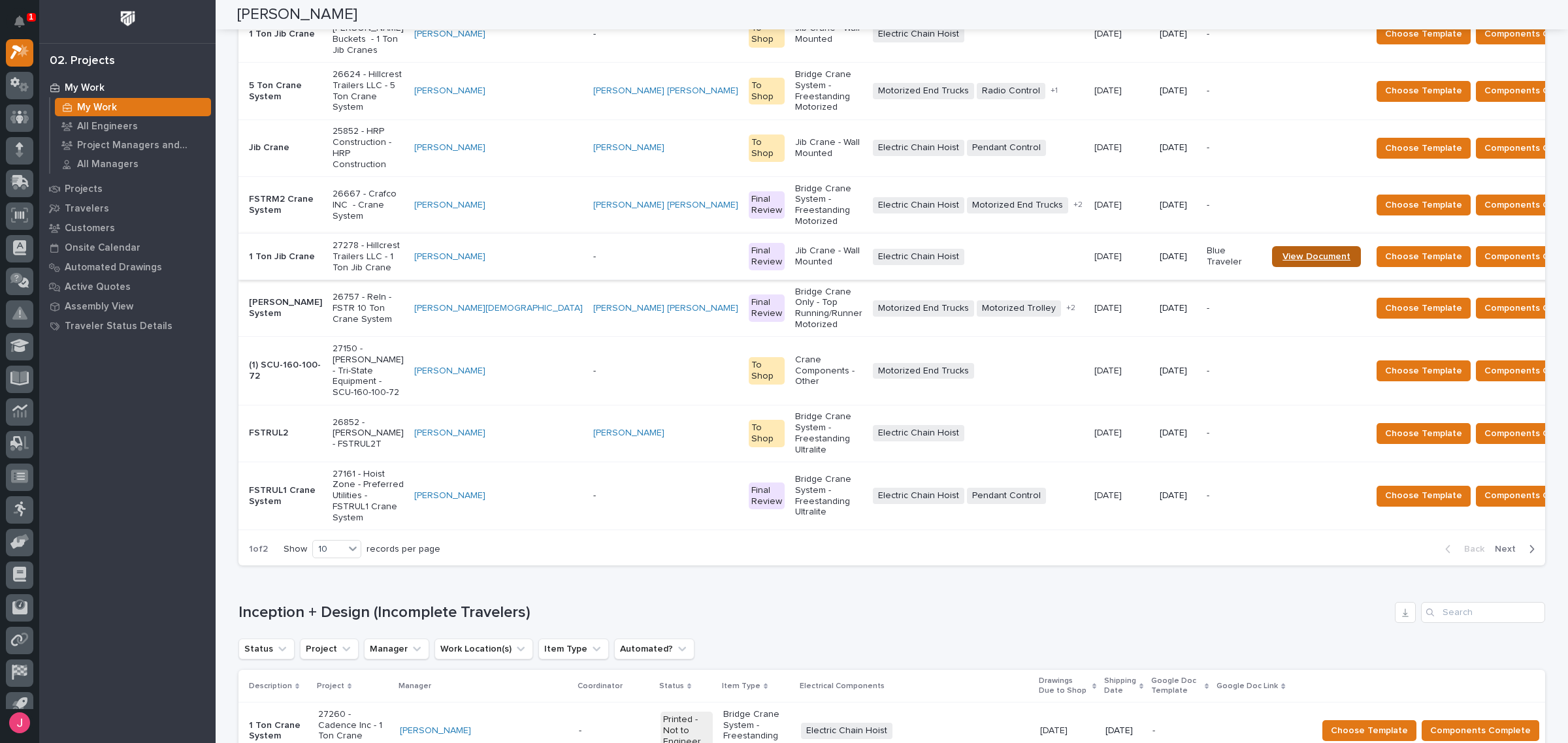
click at [1272, 246] on link "View Document" at bounding box center [1316, 256] width 89 height 21
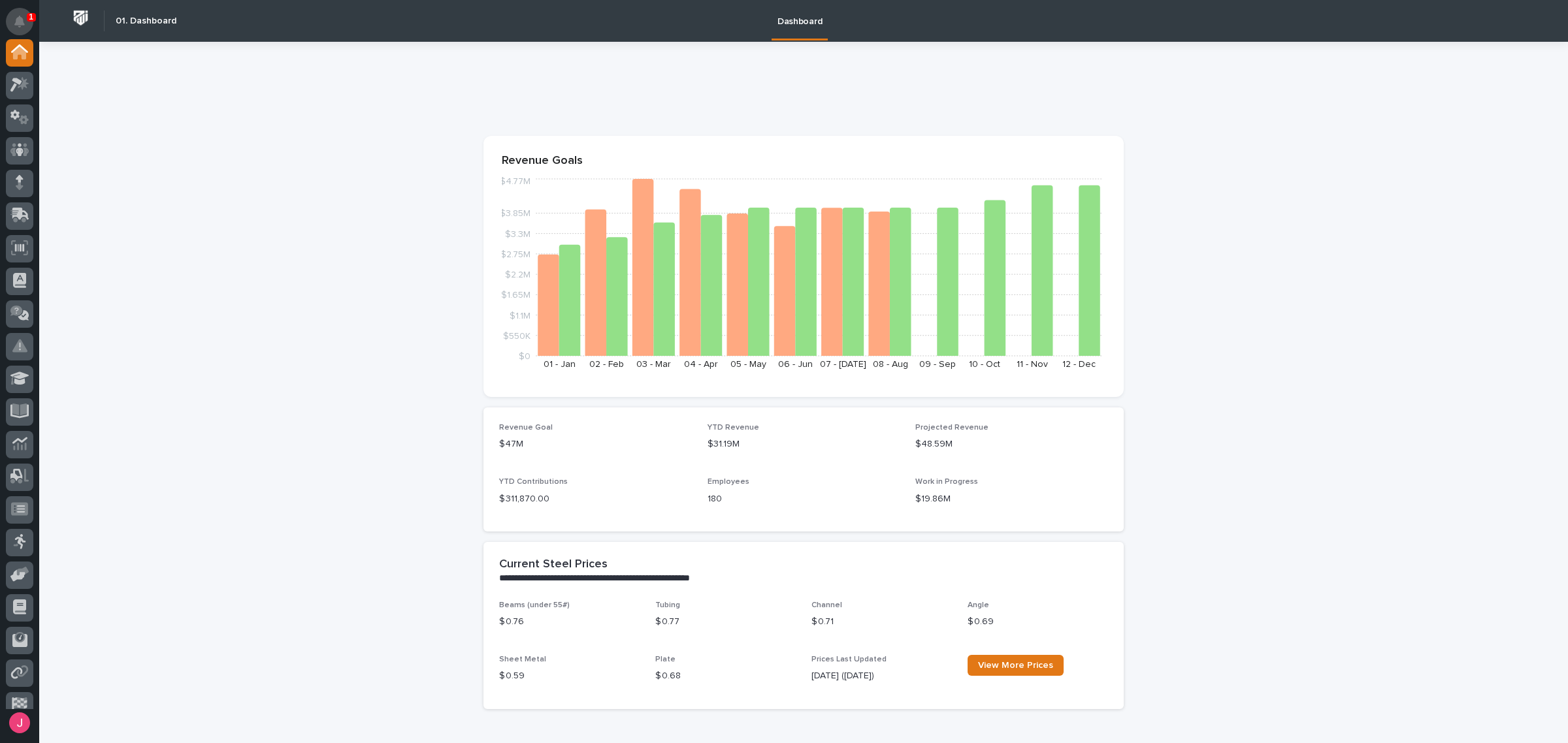
click at [23, 18] on icon "Notifications" at bounding box center [19, 21] width 10 height 11
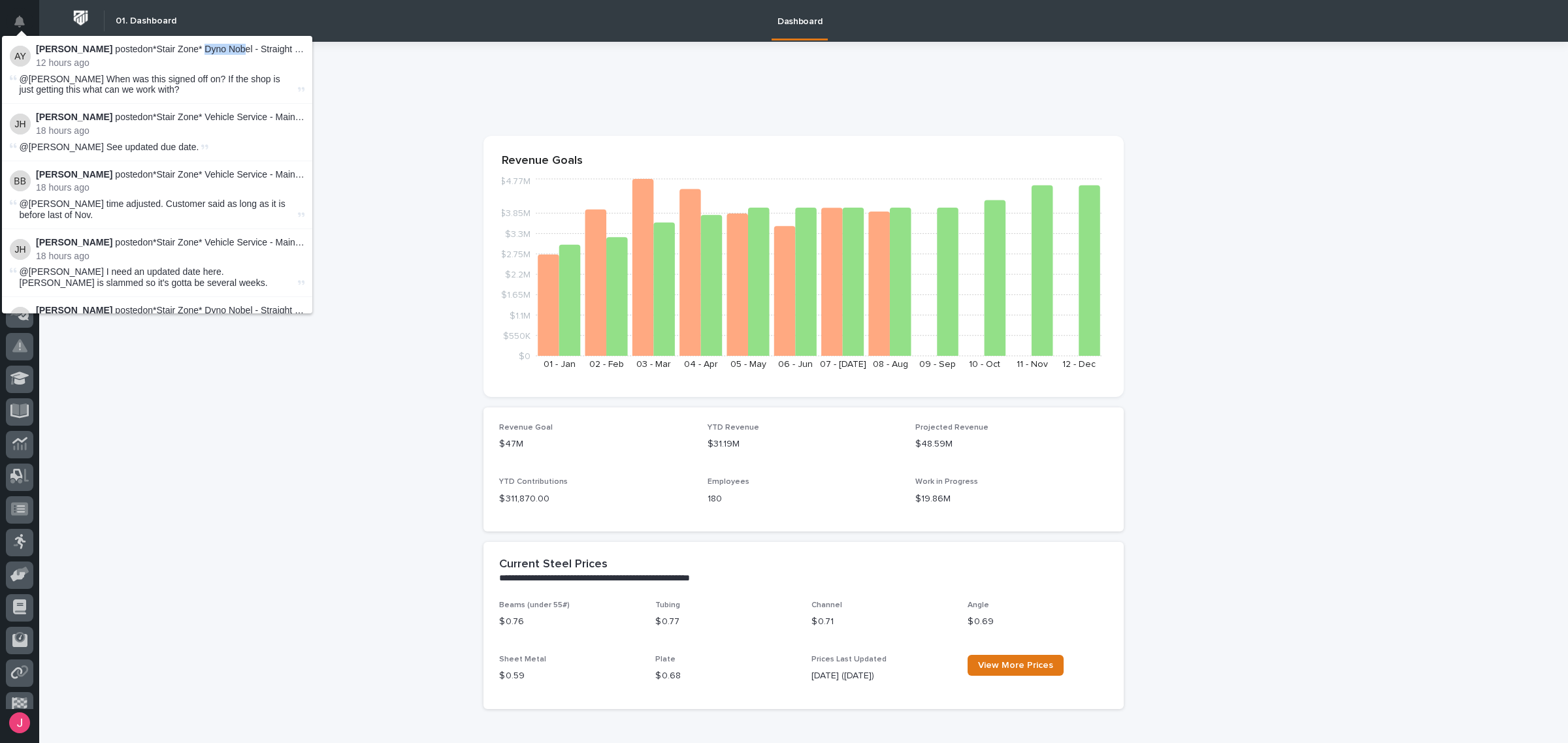
drag, startPoint x: 184, startPoint y: 51, endPoint x: 248, endPoint y: 51, distance: 64.0
click at [234, 51] on p "Adam Yutzy posted on *Stair Zone* Dyno Nobel - Straight Stairs - Angle Iron :" at bounding box center [170, 49] width 269 height 11
click at [248, 52] on p "Adam Yutzy posted on *Stair Zone* Dyno Nobel - Straight Stairs - Angle Iron :" at bounding box center [170, 49] width 269 height 11
drag, startPoint x: 90, startPoint y: 80, endPoint x: 204, endPoint y: 79, distance: 114.0
click at [178, 80] on span "@Roark Jones When was this signed off on? If the shop is just getting this what…" at bounding box center [150, 84] width 261 height 22
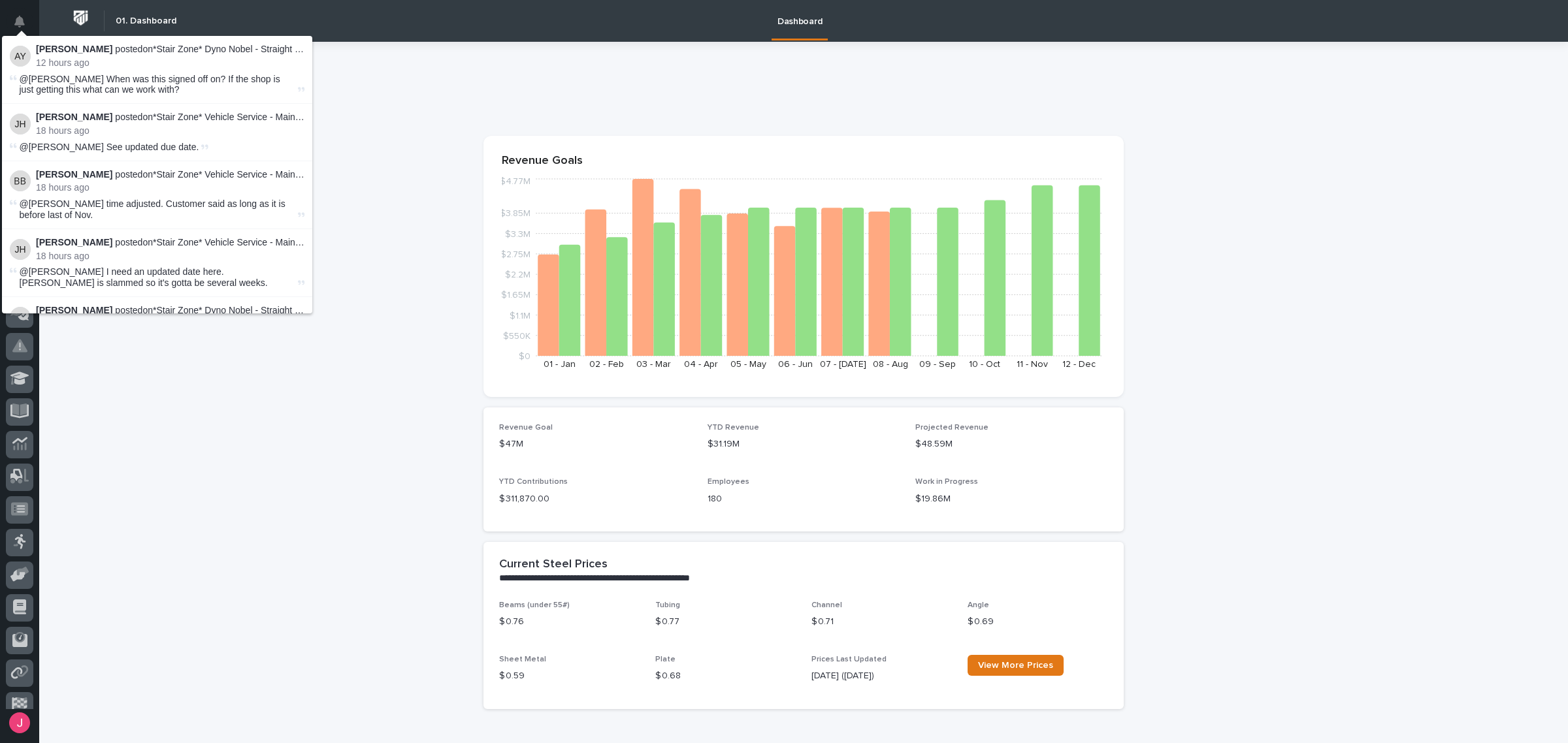
click at [204, 80] on span "@Roark Jones When was this signed off on? If the shop is just getting this what…" at bounding box center [150, 84] width 261 height 22
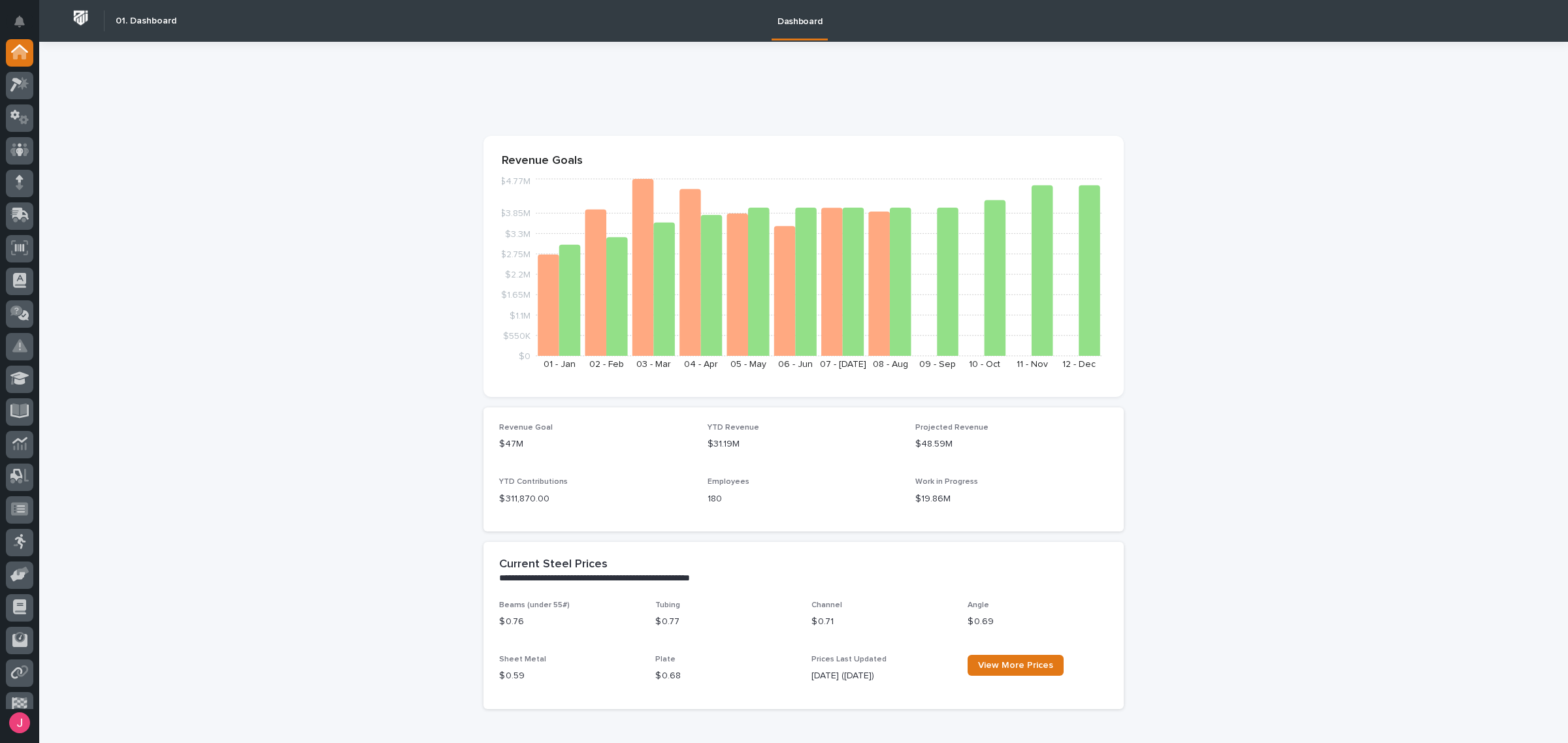
click at [28, 24] on button "Notifications" at bounding box center [20, 22] width 28 height 28
click at [18, 113] on icon at bounding box center [15, 115] width 9 height 10
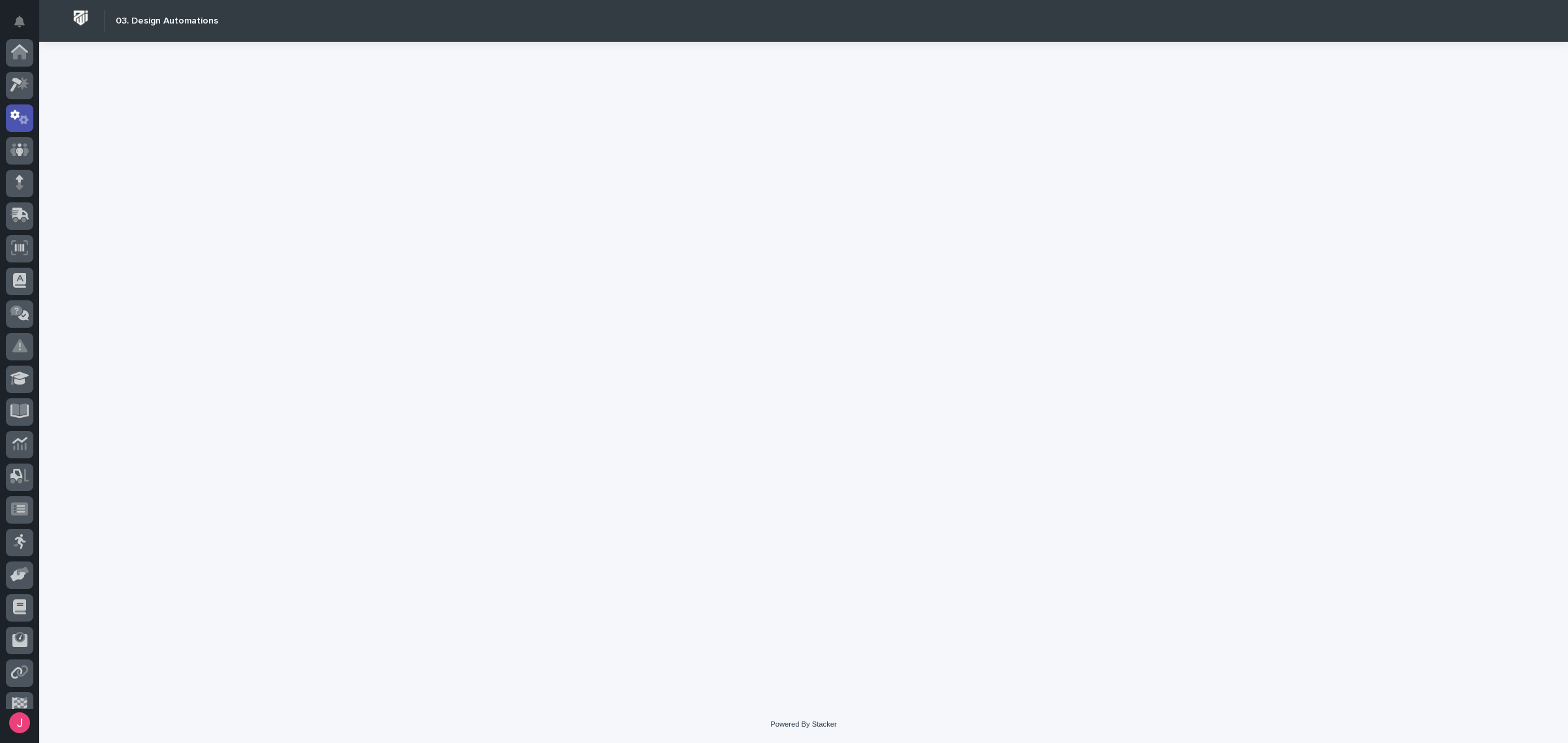
scroll to position [65, 0]
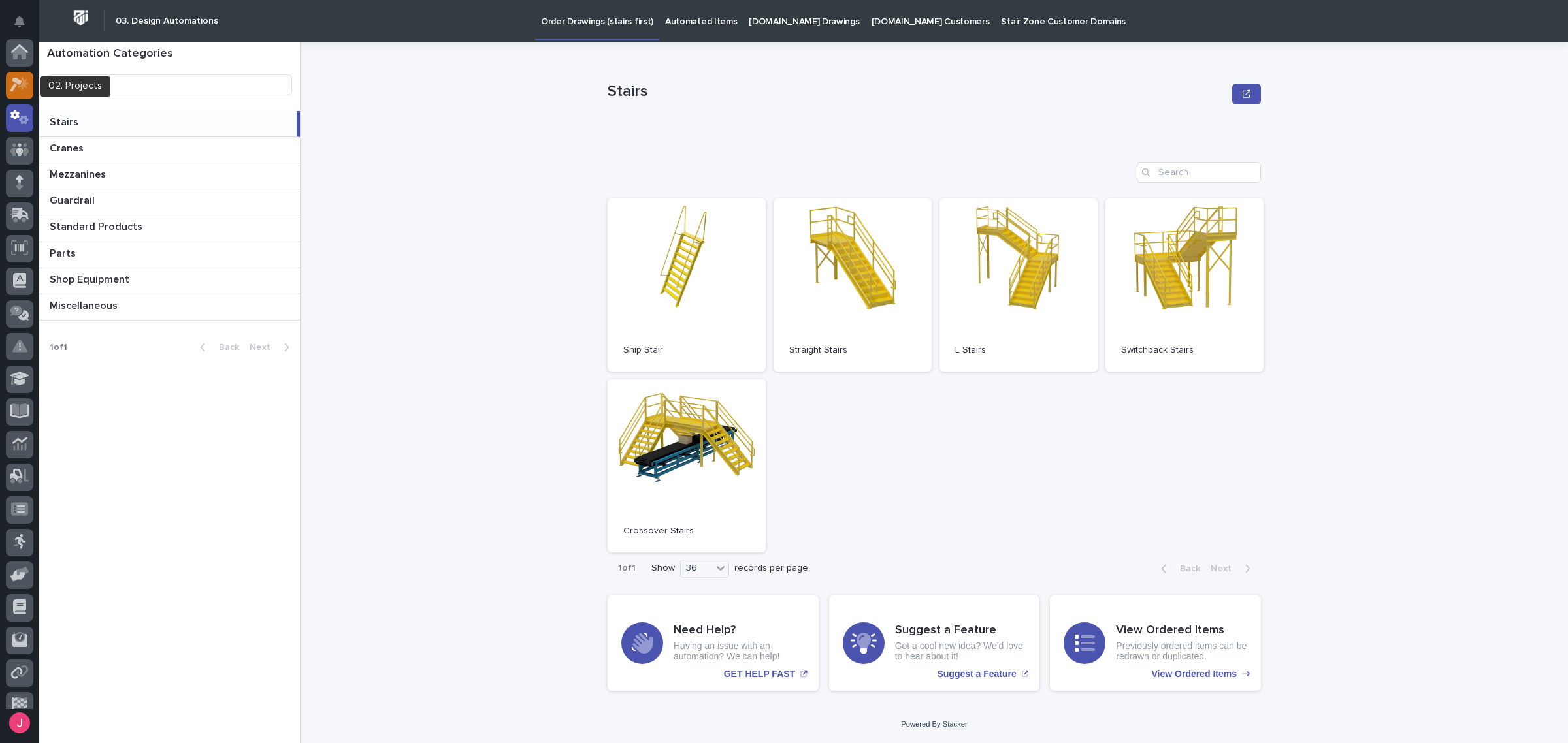
click at [13, 86] on icon at bounding box center [16, 85] width 11 height 14
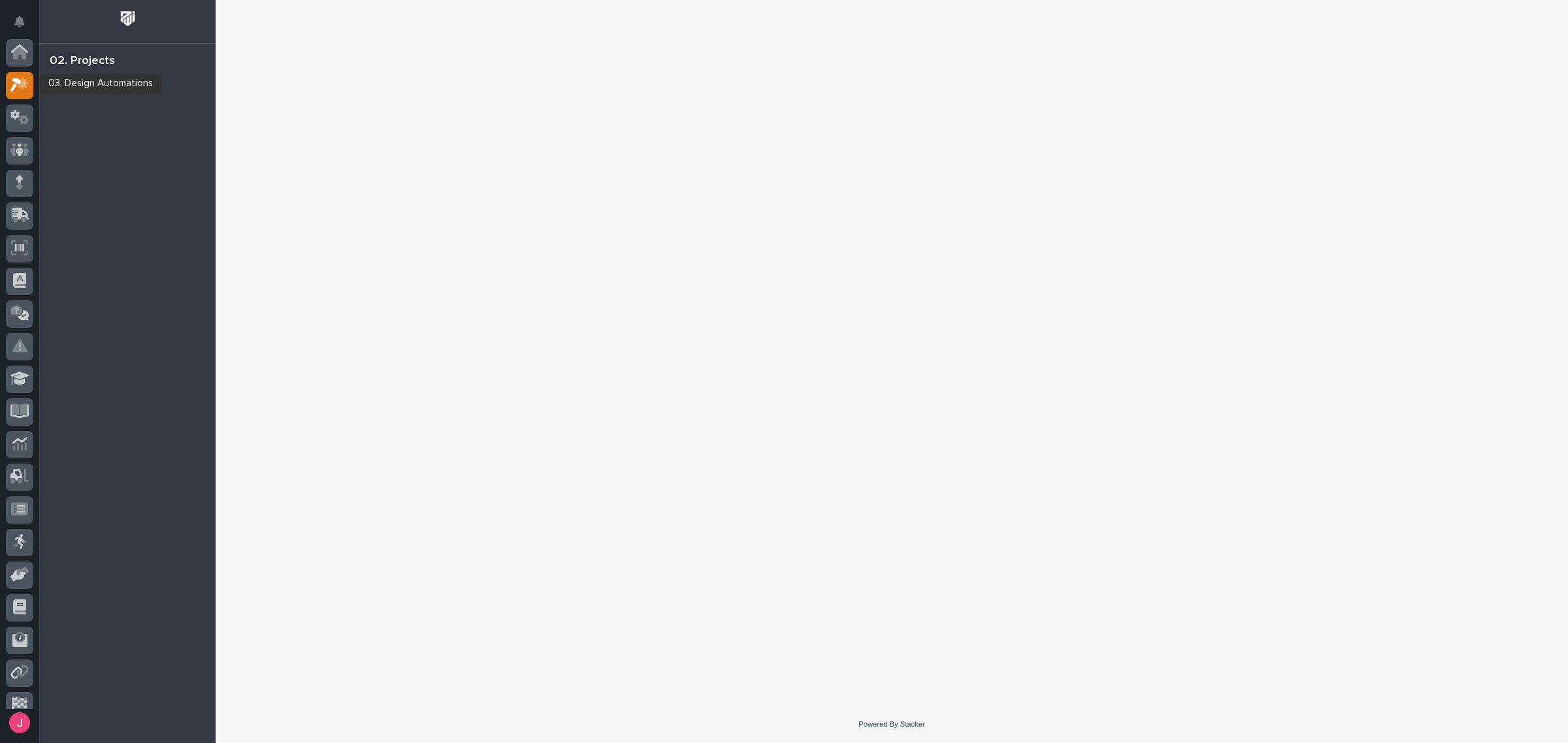
scroll to position [32, 0]
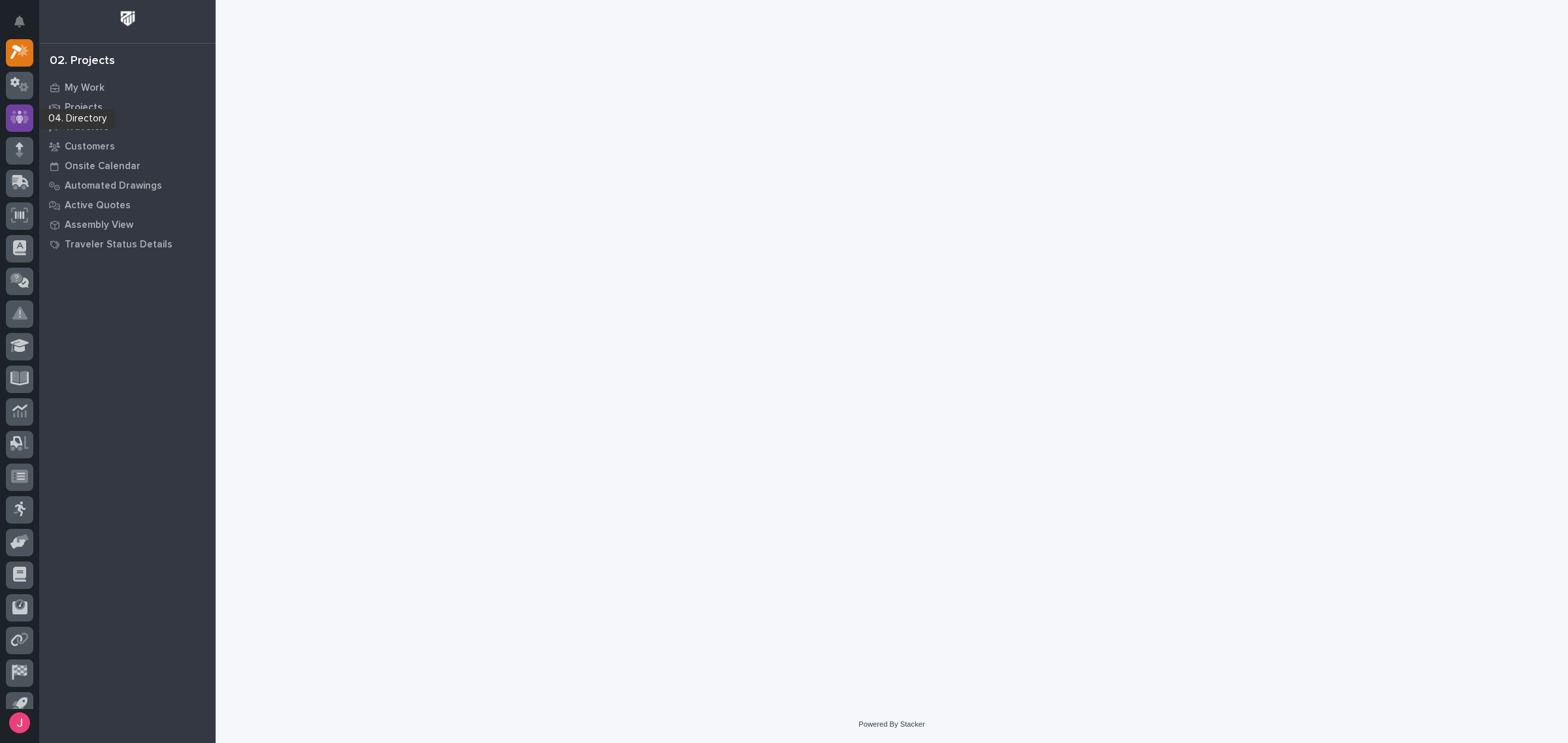
click at [13, 110] on icon at bounding box center [20, 117] width 19 height 15
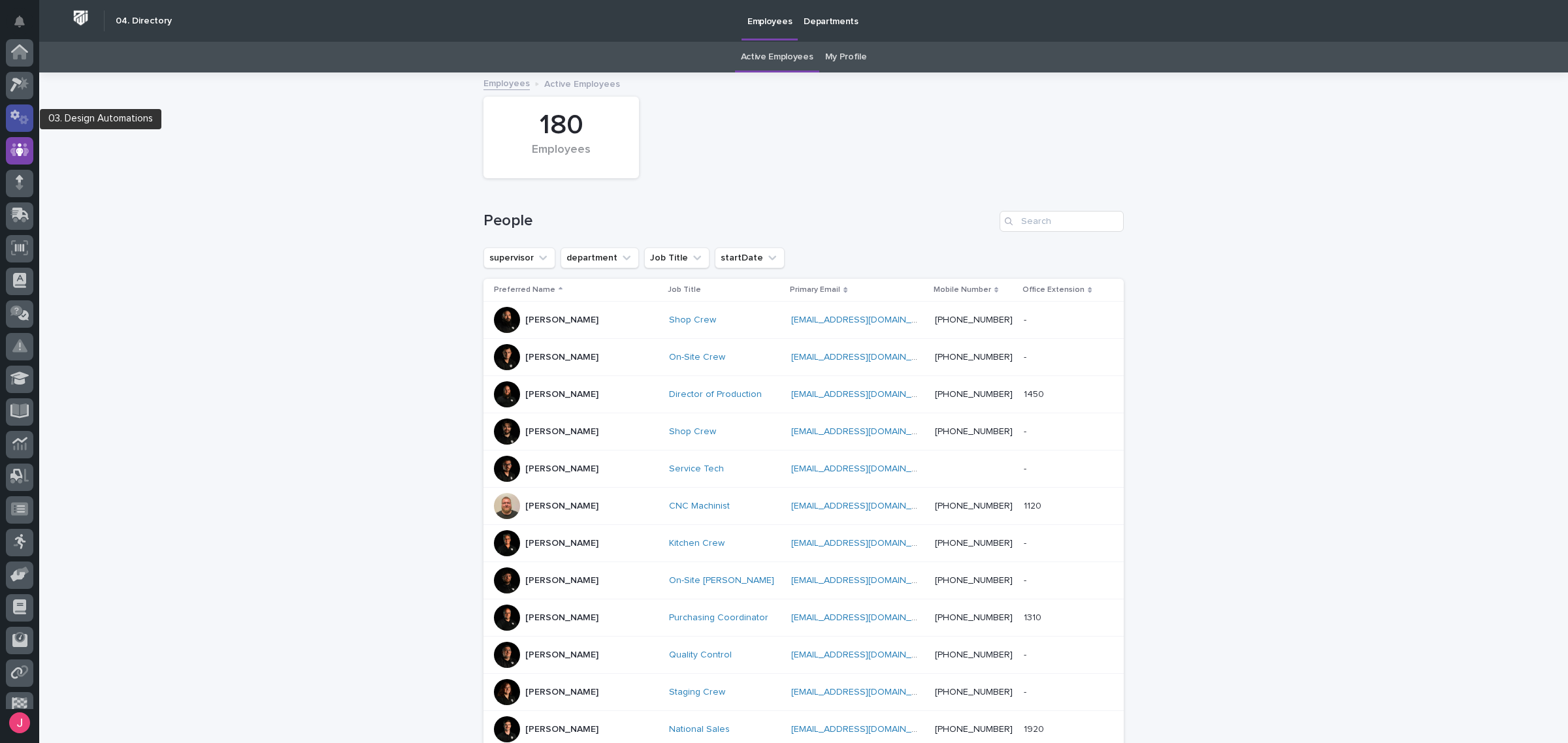
click at [30, 115] on div at bounding box center [20, 118] width 28 height 28
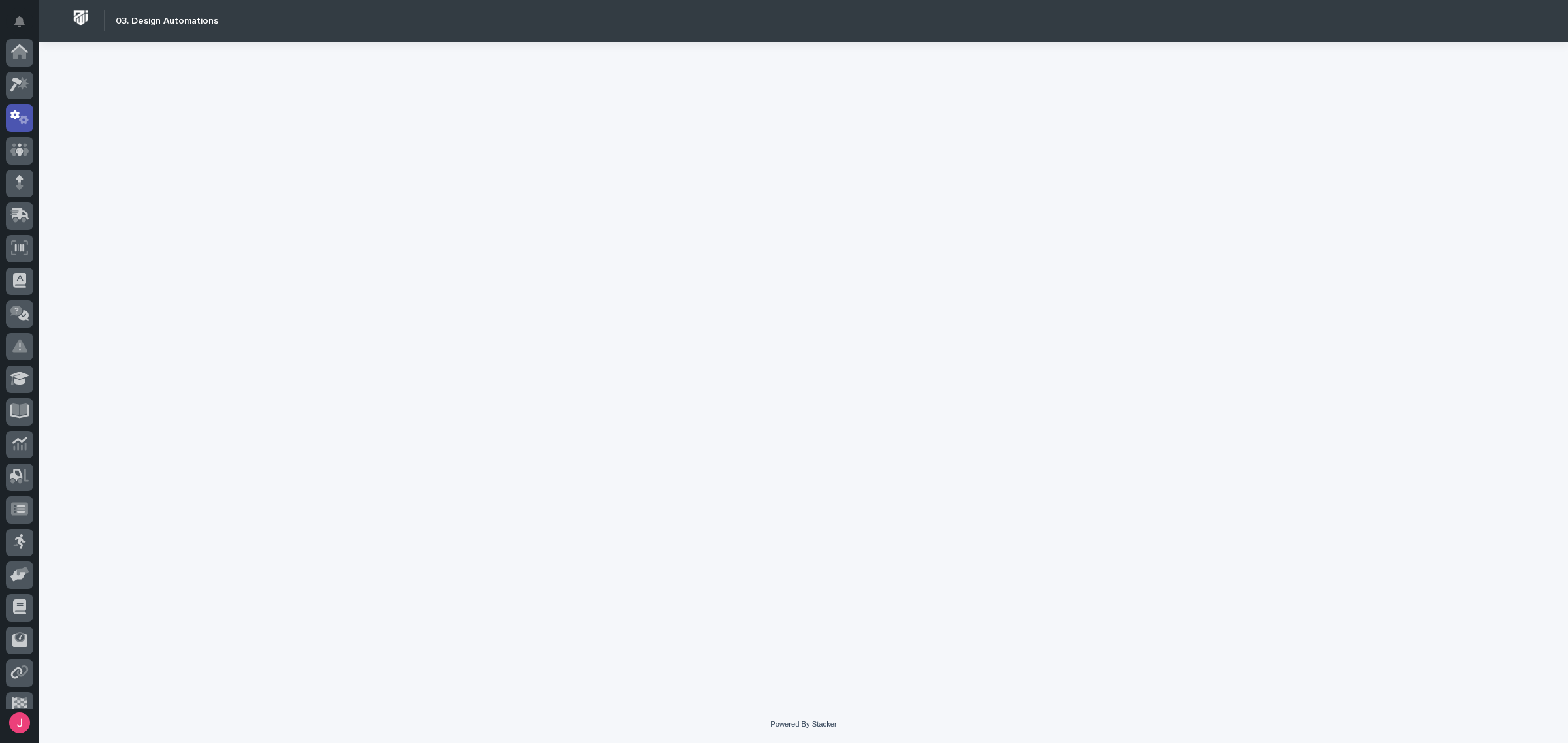
scroll to position [65, 0]
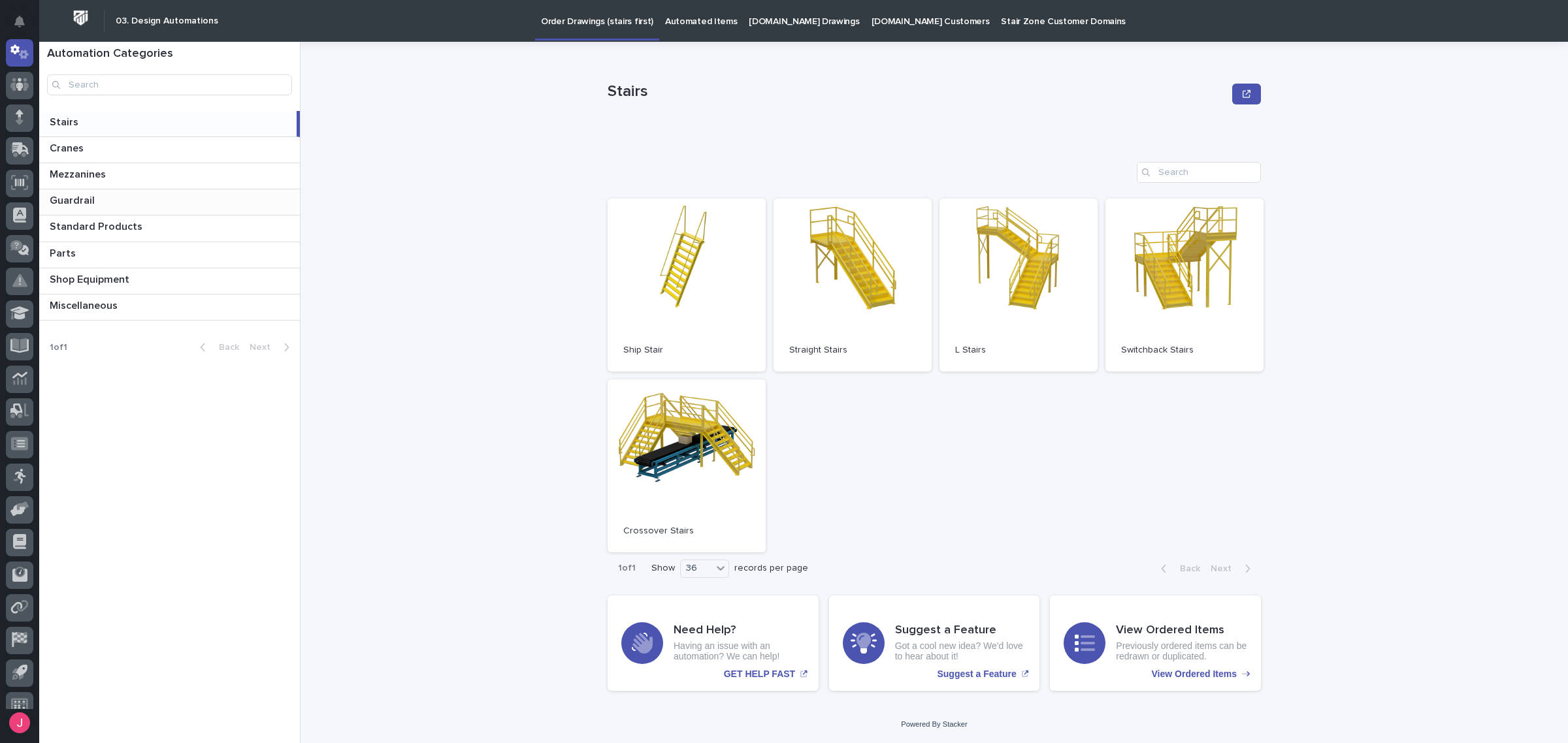
click at [165, 191] on div "Guardrail Guardrail" at bounding box center [169, 202] width 261 height 26
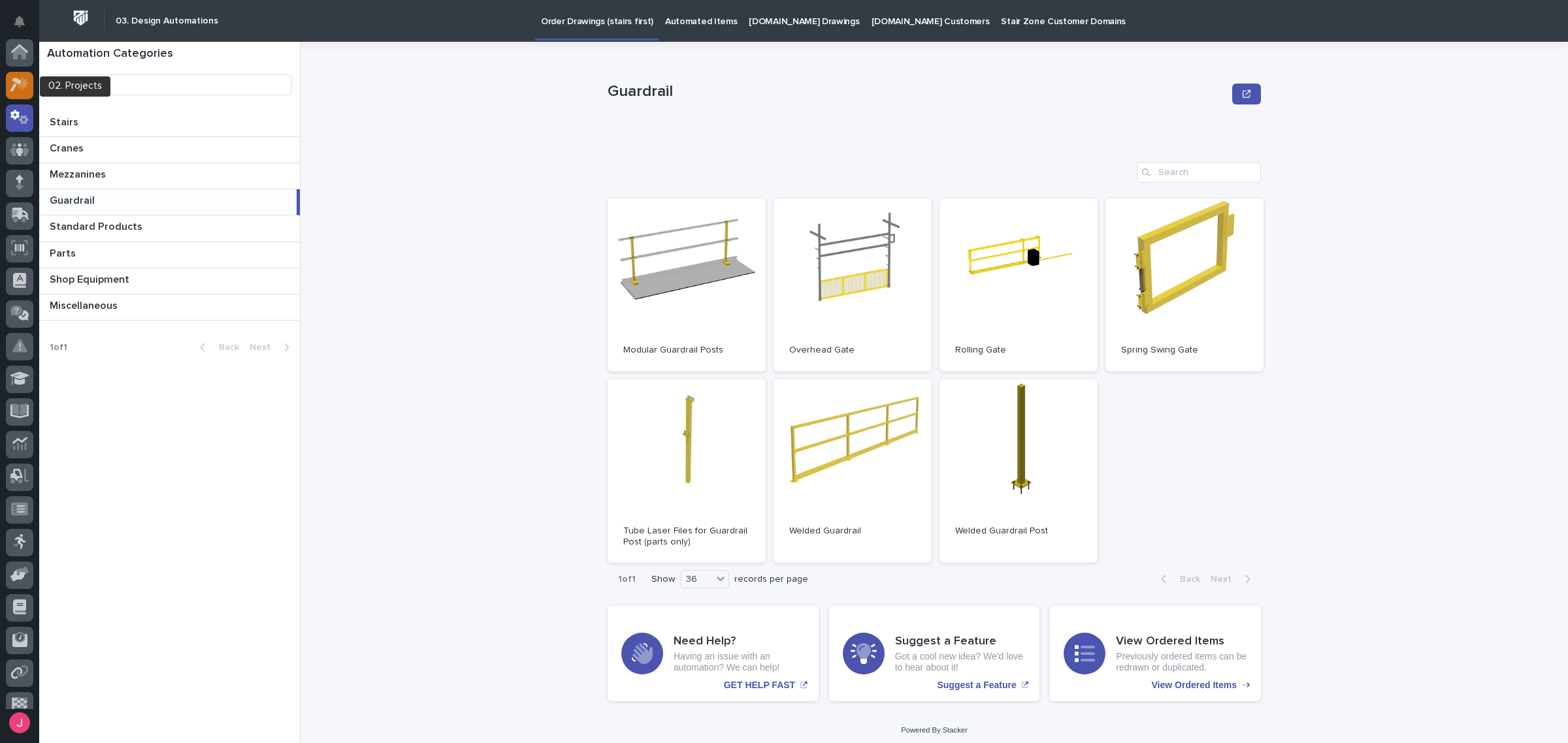
click at [17, 84] on icon at bounding box center [20, 84] width 19 height 15
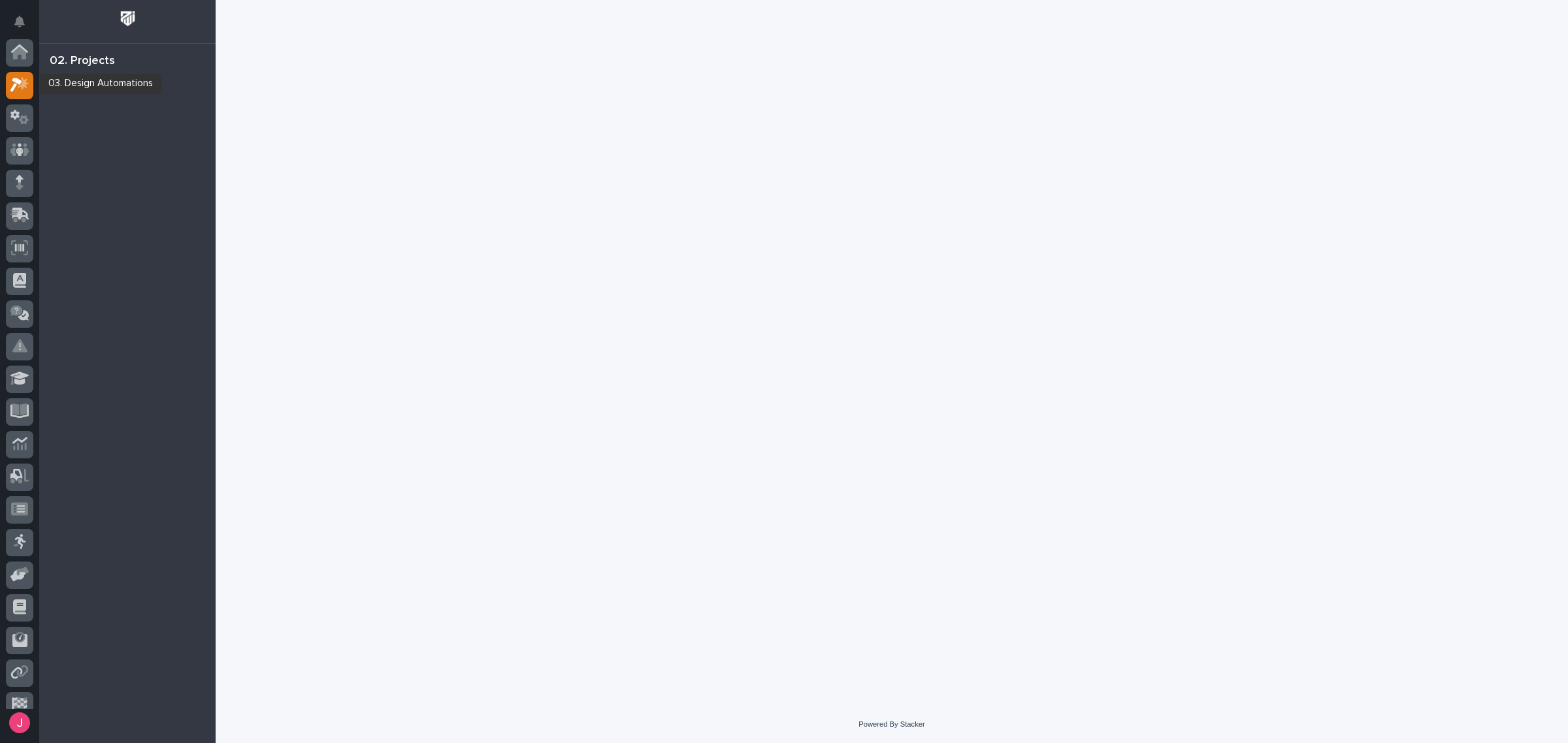
scroll to position [32, 0]
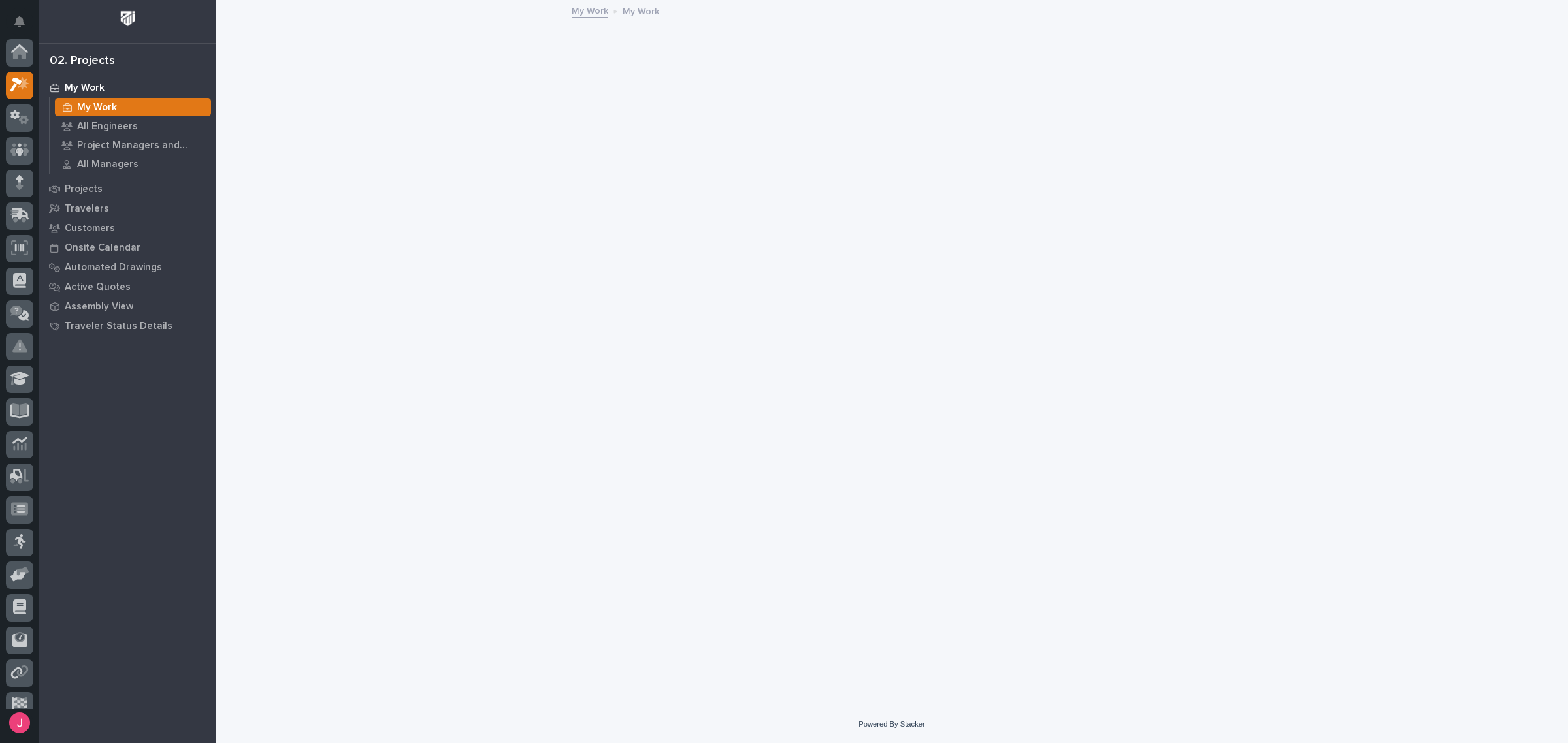
scroll to position [32, 0]
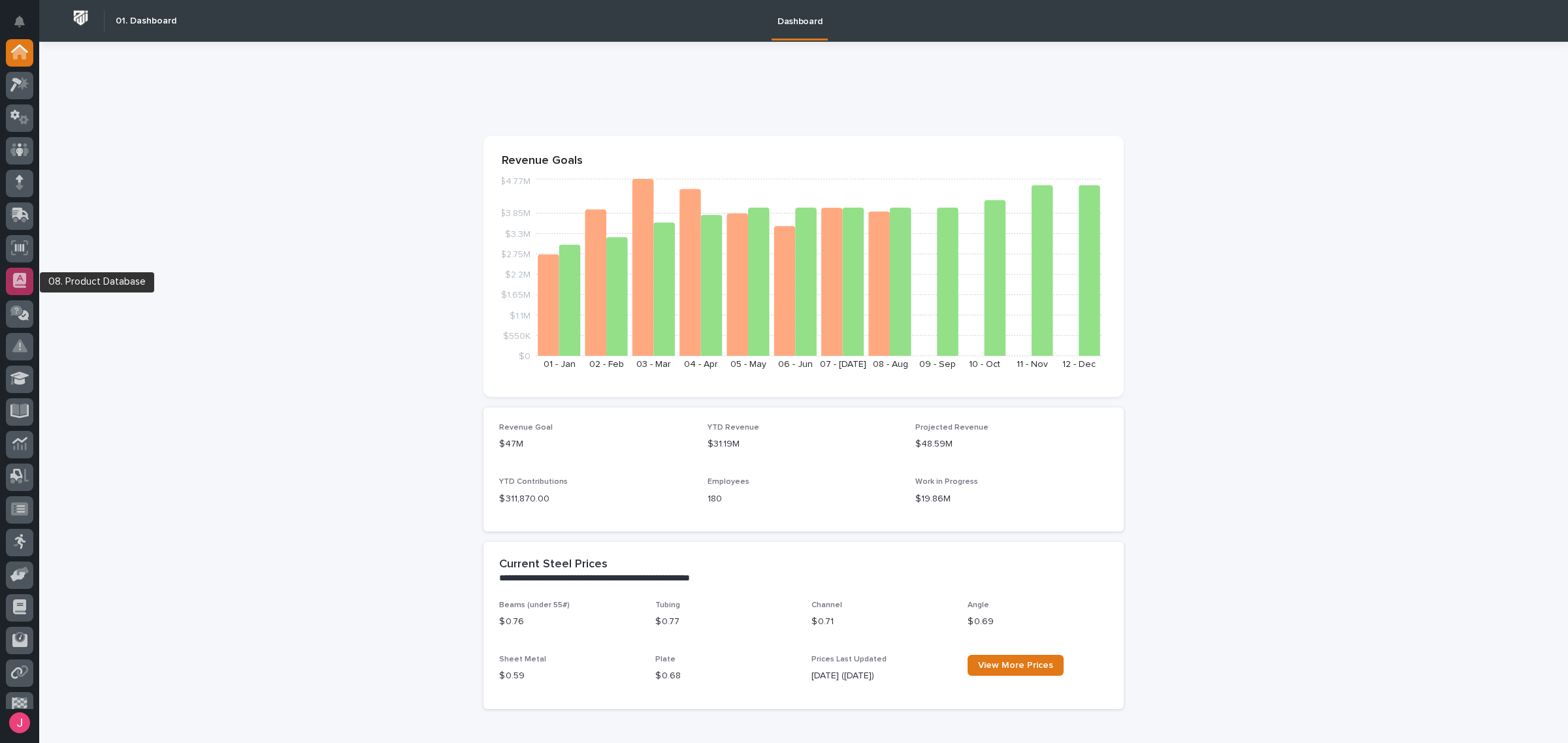
click at [20, 276] on icon at bounding box center [19, 281] width 13 height 15
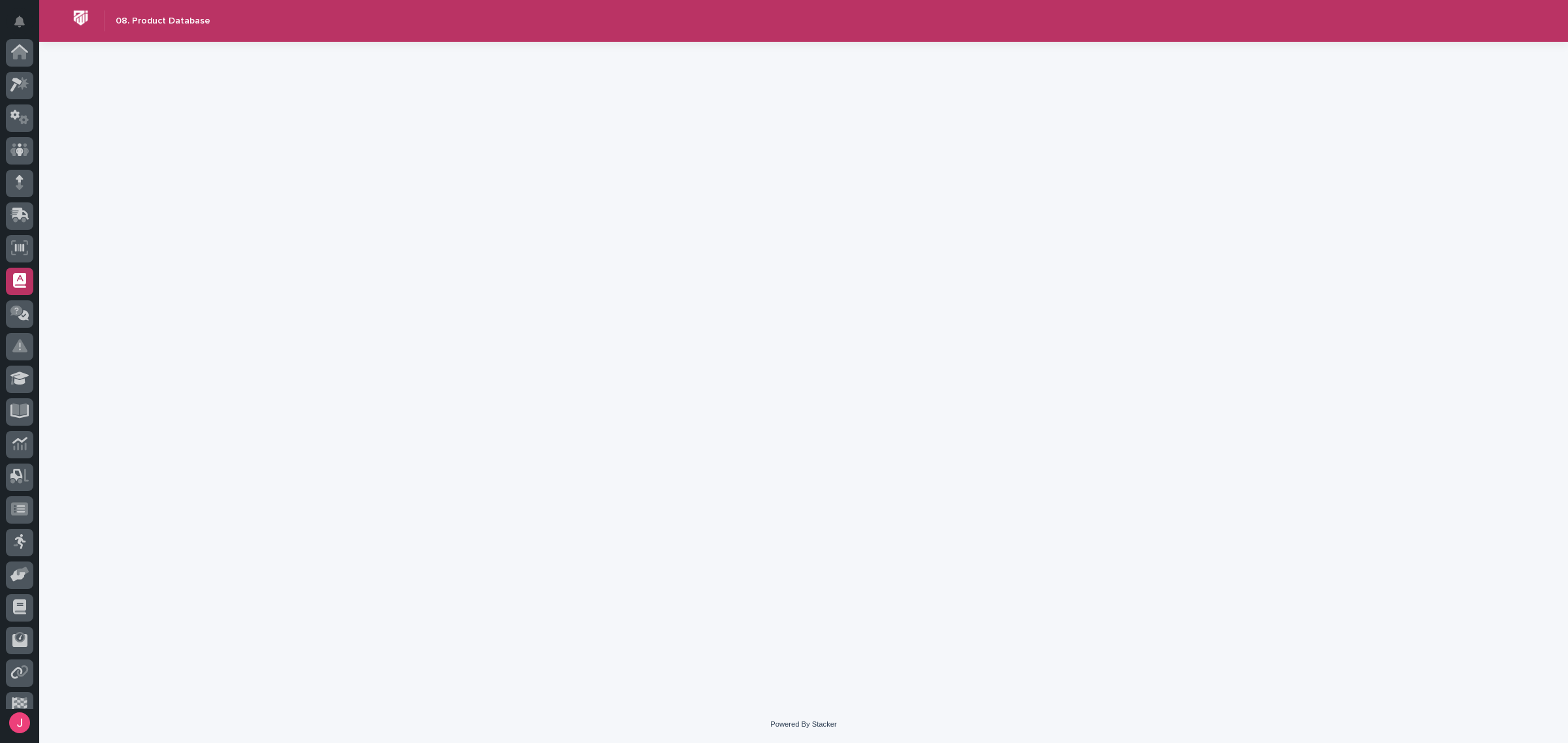
scroll to position [80, 0]
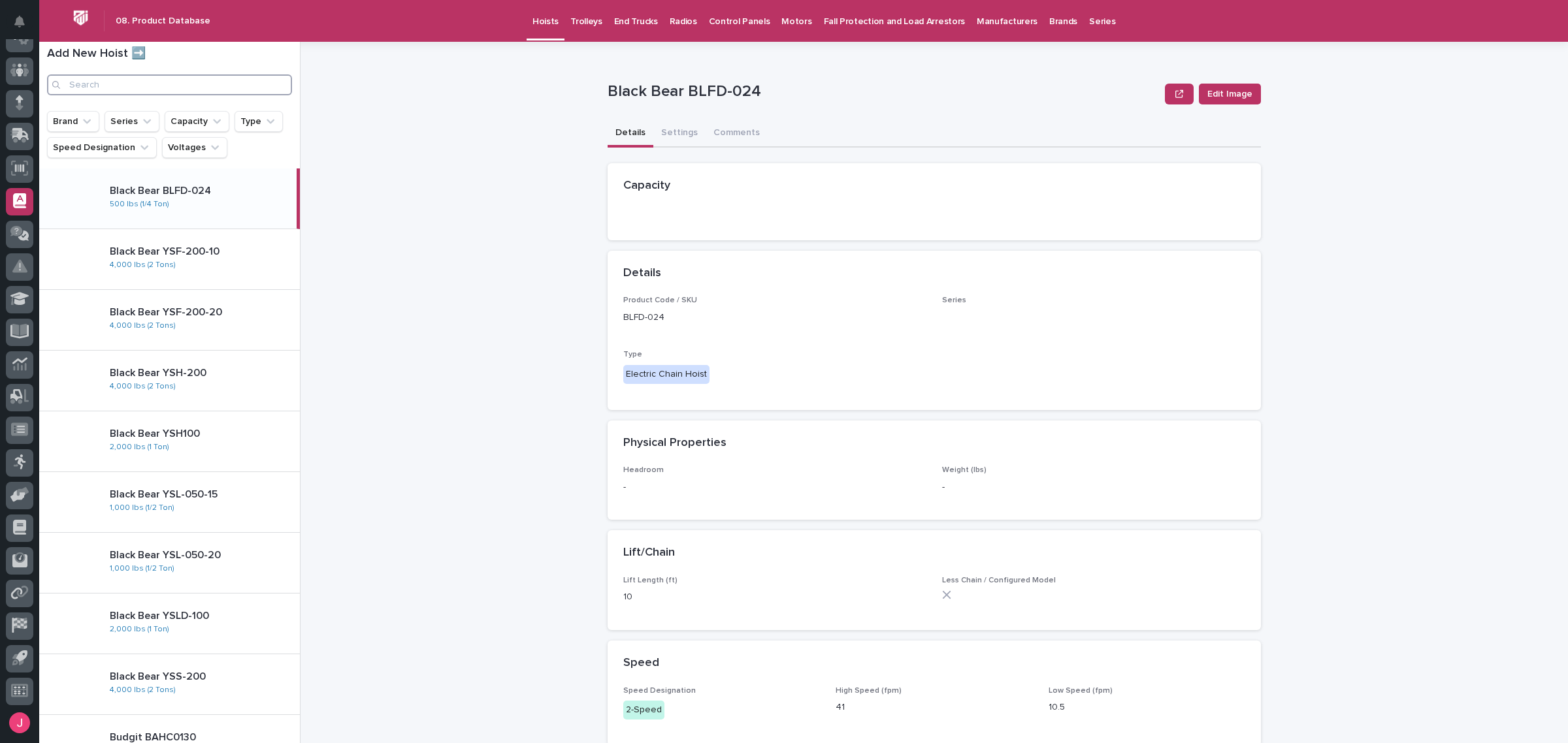
click at [126, 78] on input "Search" at bounding box center [169, 84] width 245 height 21
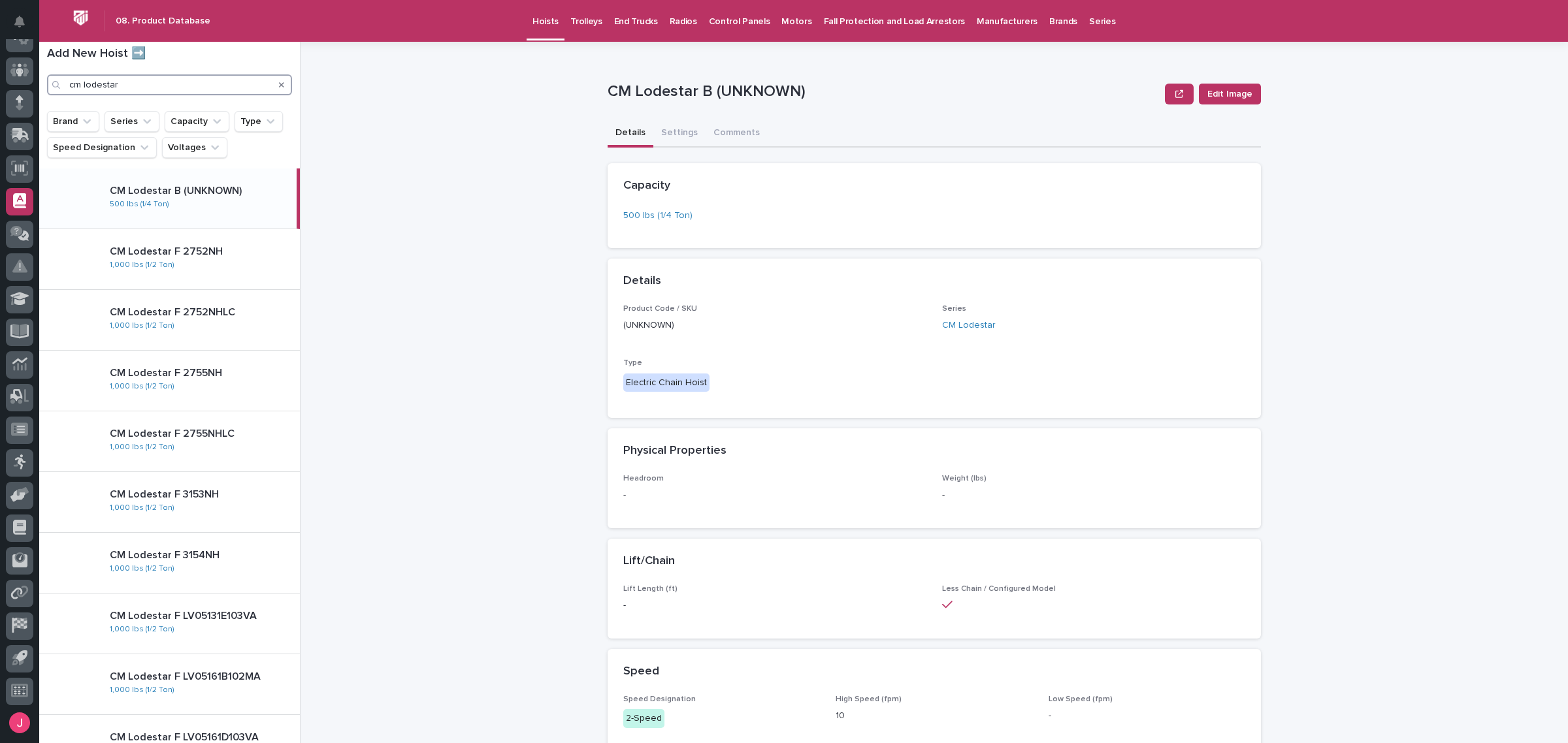
type input "cm lodestar"
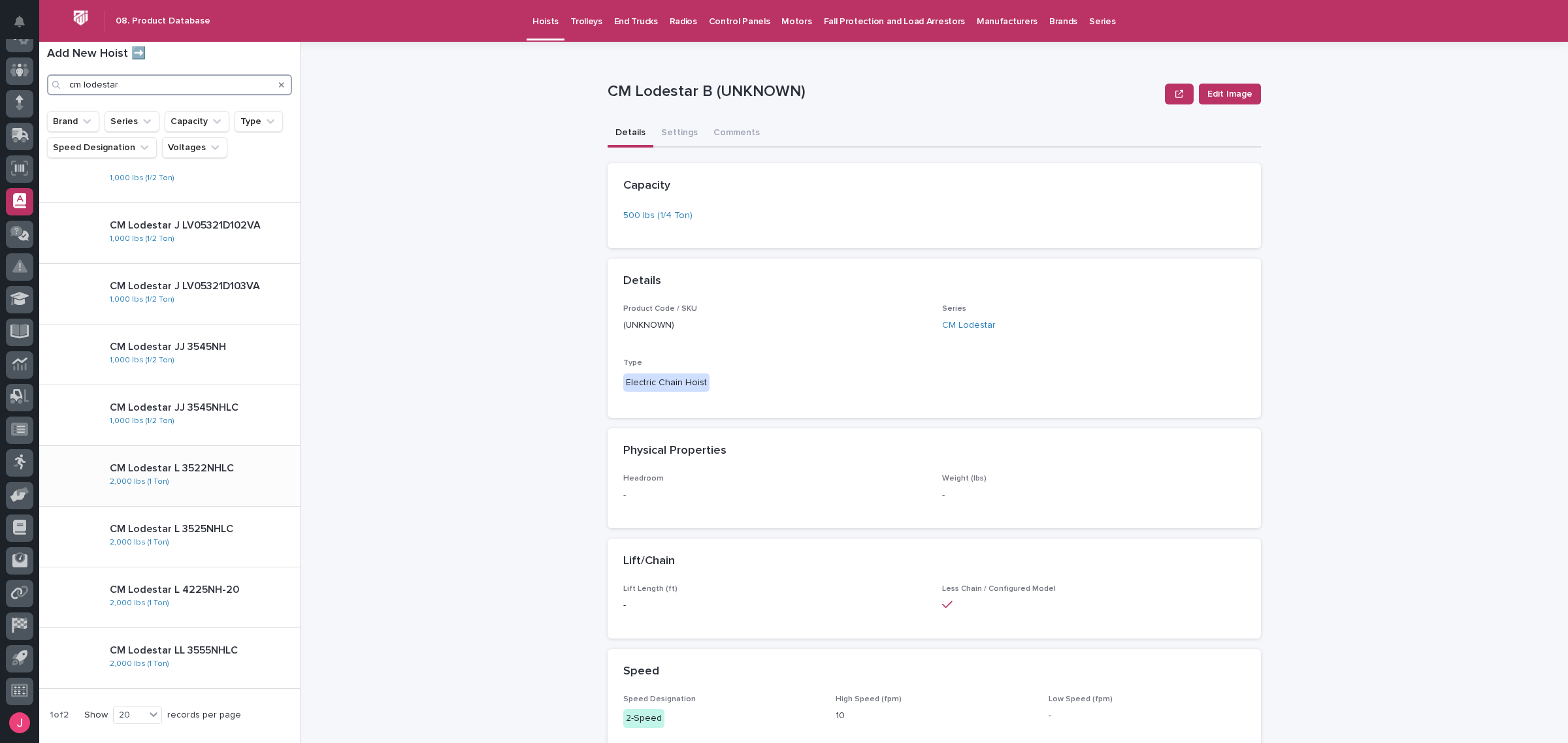
scroll to position [717, 0]
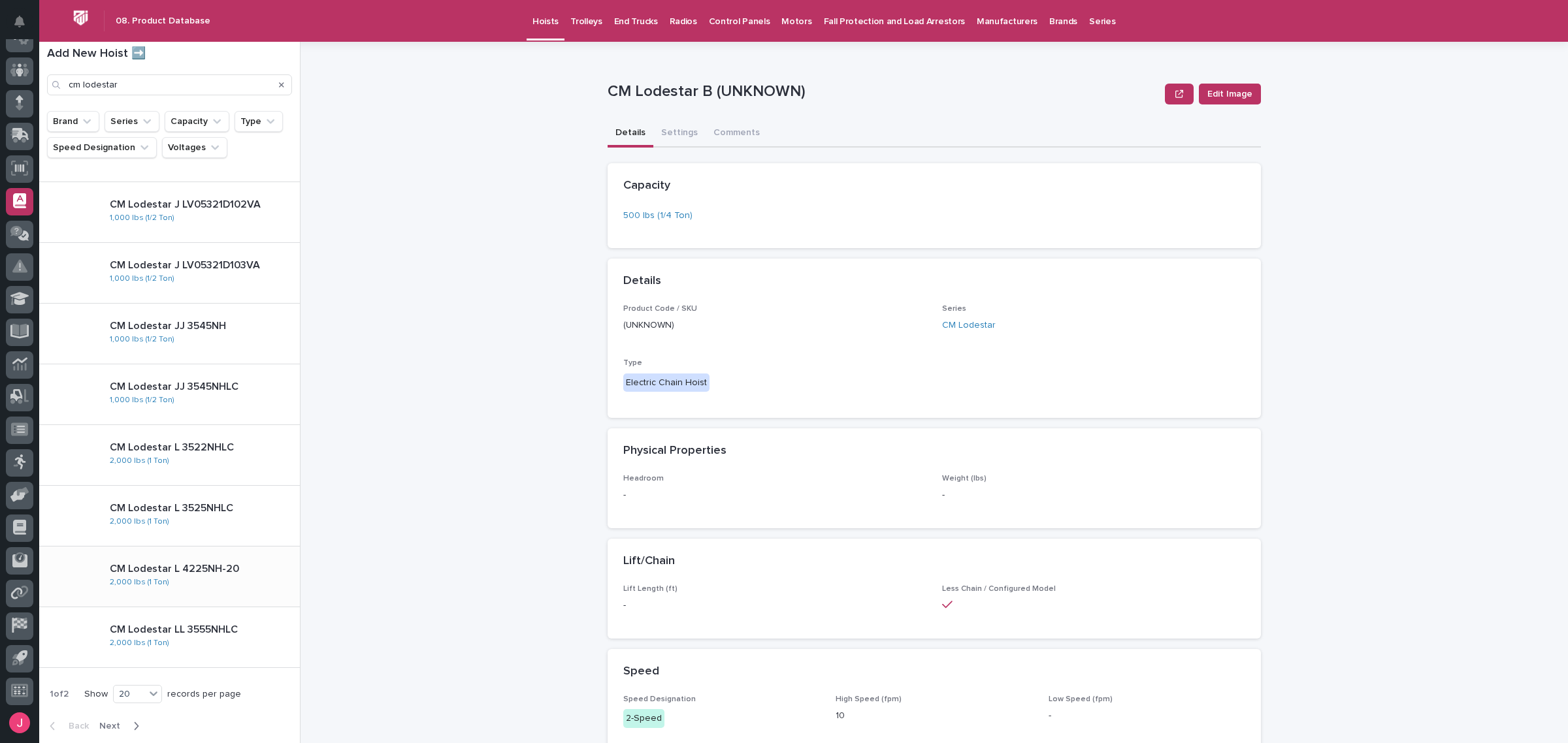
click at [221, 595] on div "CM Lodestar L 4225NH-20 2,000 lbs (1 Ton)" at bounding box center [199, 577] width 200 height 38
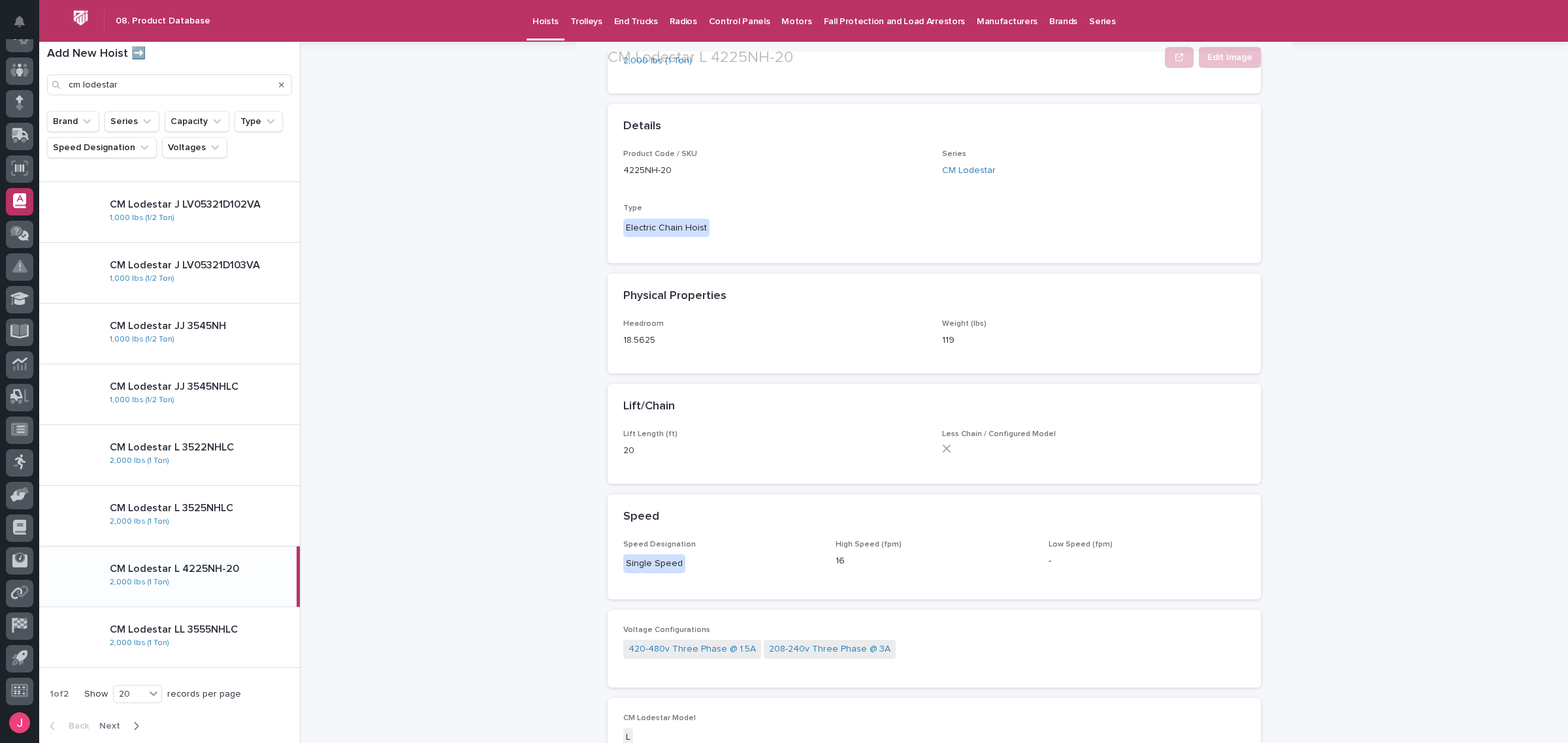
scroll to position [231, 0]
